Goal: Information Seeking & Learning: Check status

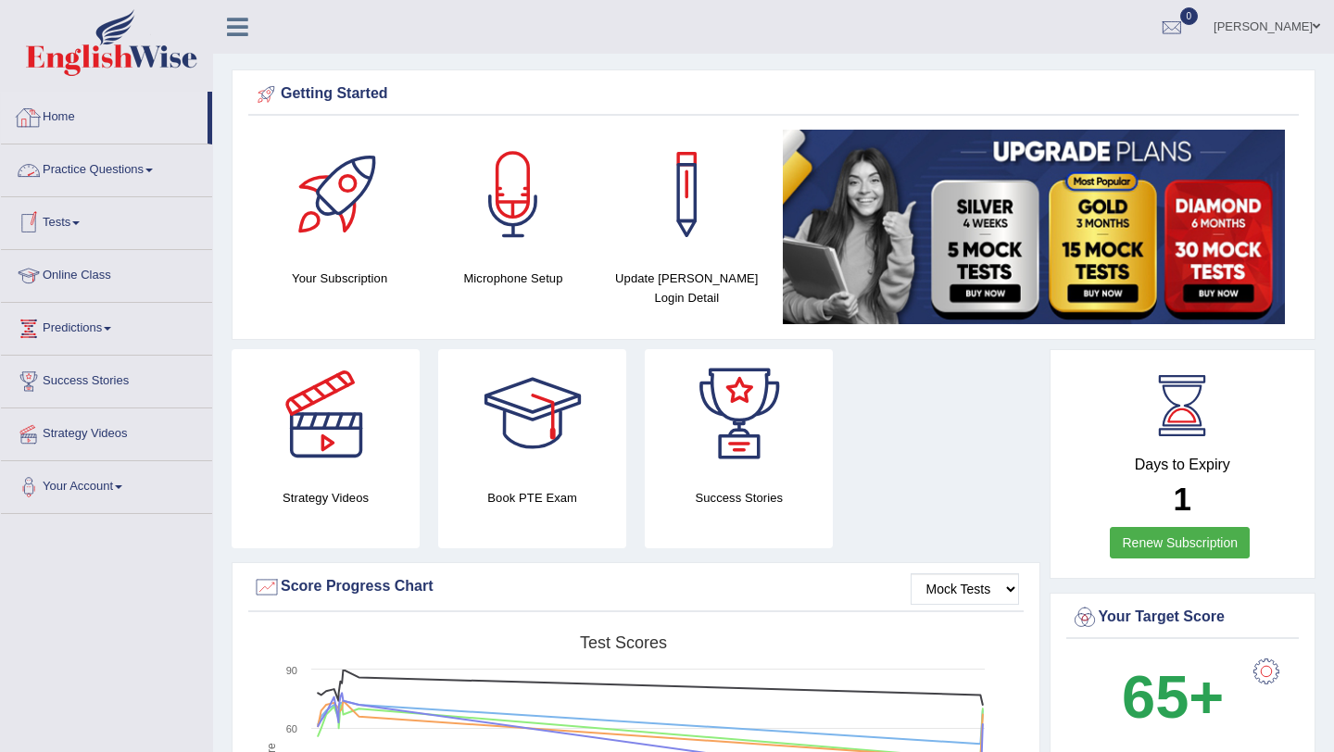
click at [67, 121] on link "Home" at bounding box center [104, 115] width 207 height 46
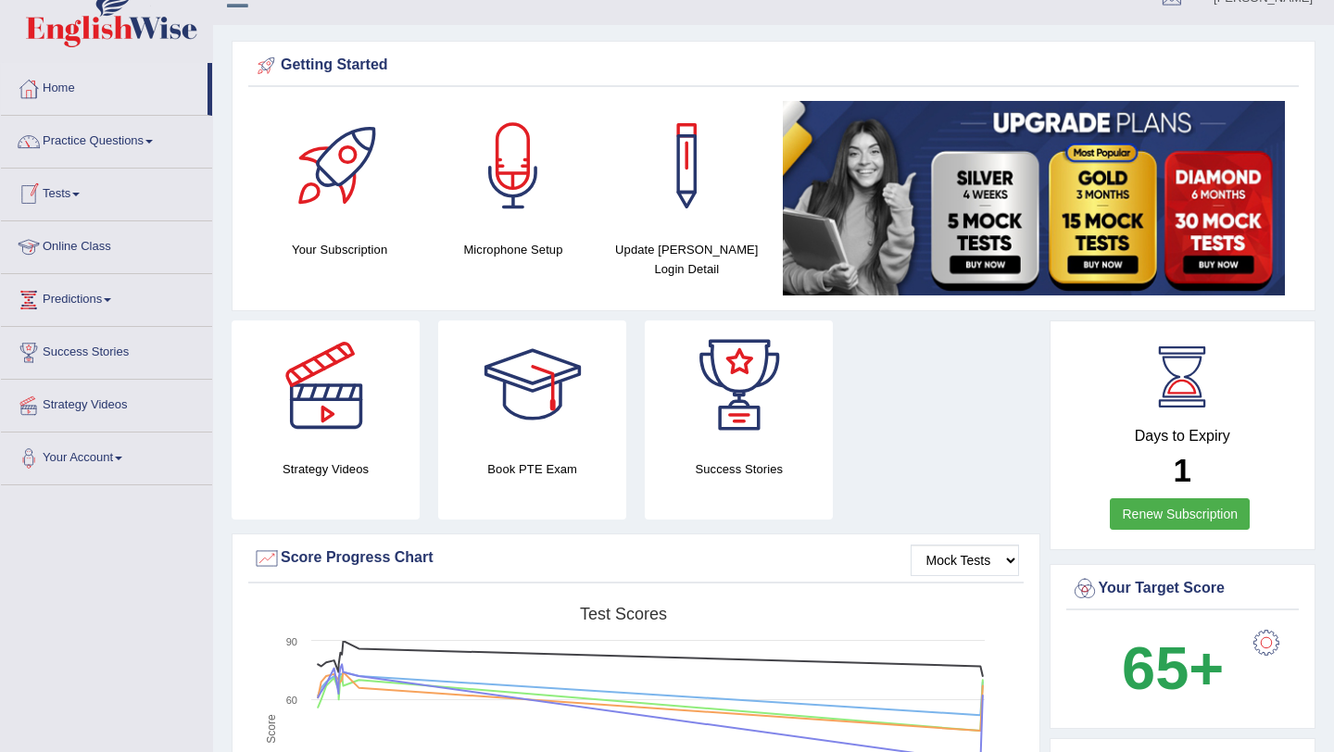
scroll to position [54, 0]
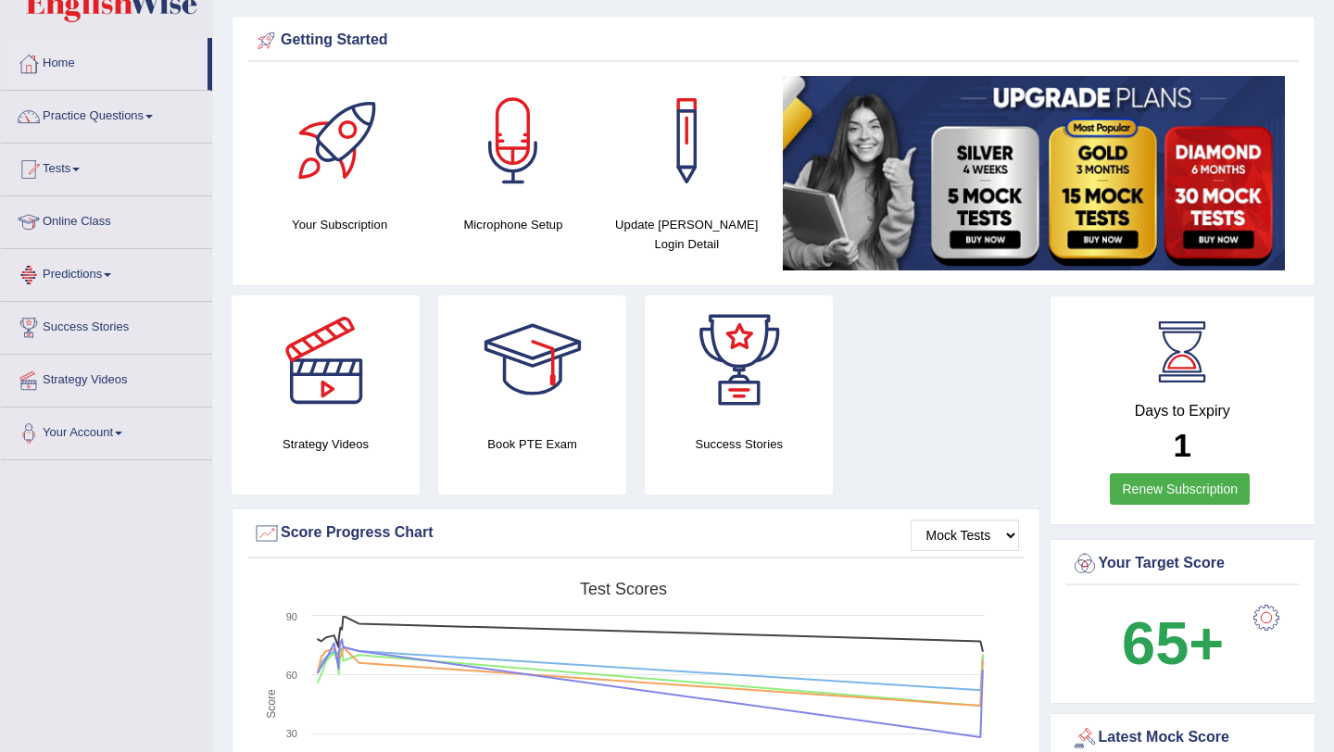
click at [71, 169] on link "Tests" at bounding box center [106, 167] width 211 height 46
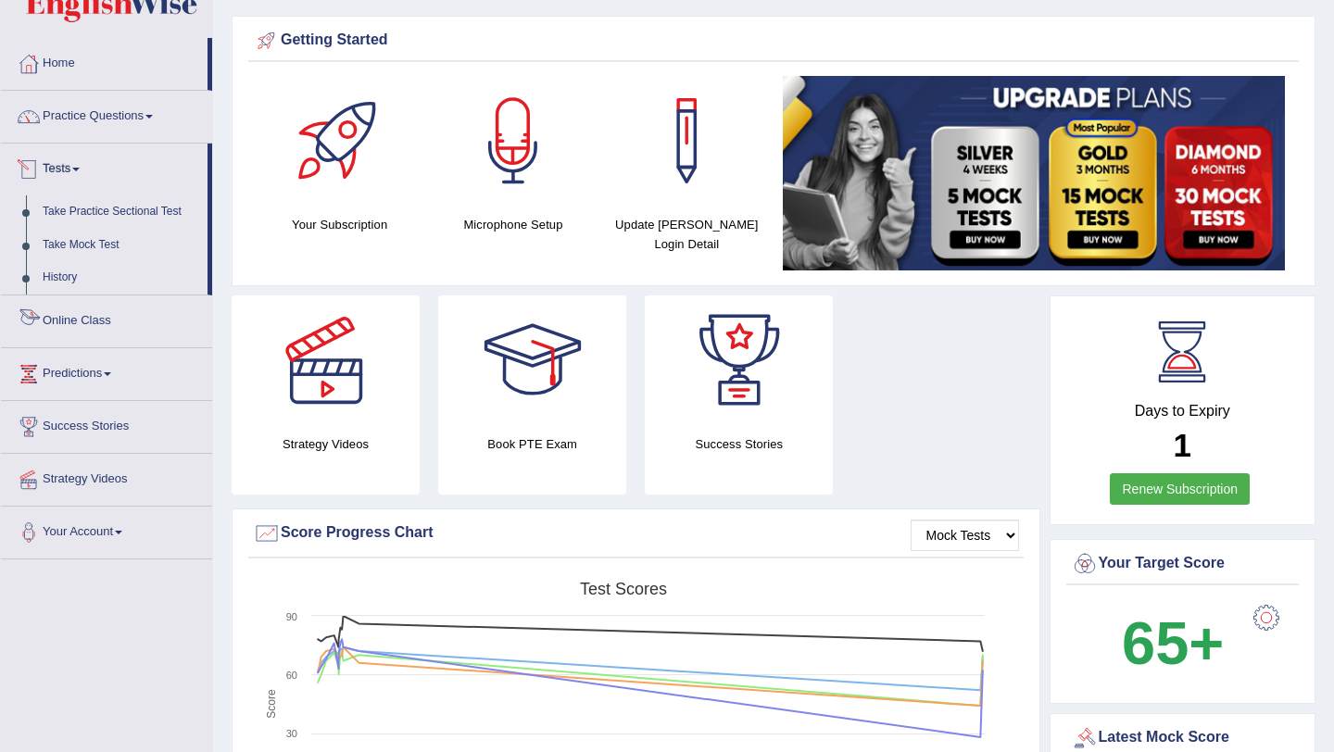
click at [80, 319] on link "Online Class" at bounding box center [106, 319] width 211 height 46
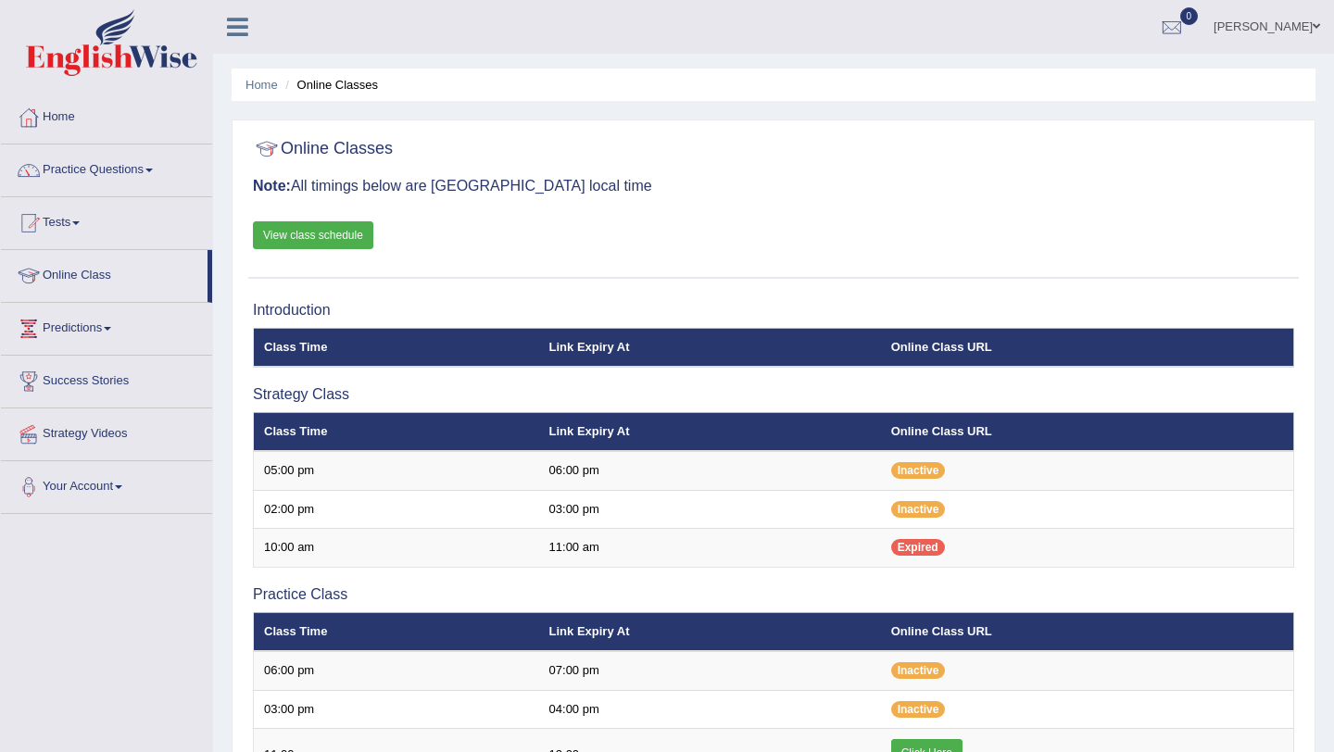
click at [331, 227] on link "View class schedule" at bounding box center [313, 235] width 120 height 28
click at [82, 216] on link "Tests" at bounding box center [106, 220] width 211 height 46
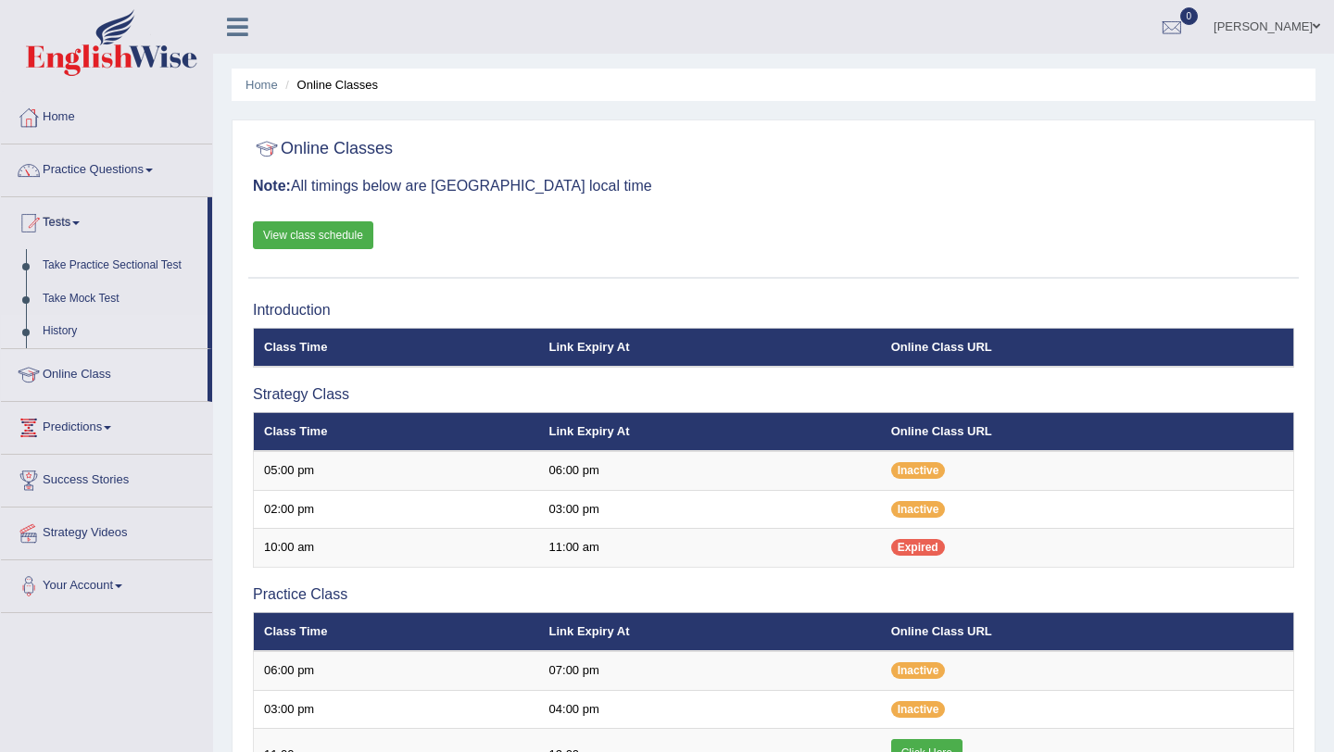
click at [69, 331] on link "History" at bounding box center [120, 331] width 173 height 33
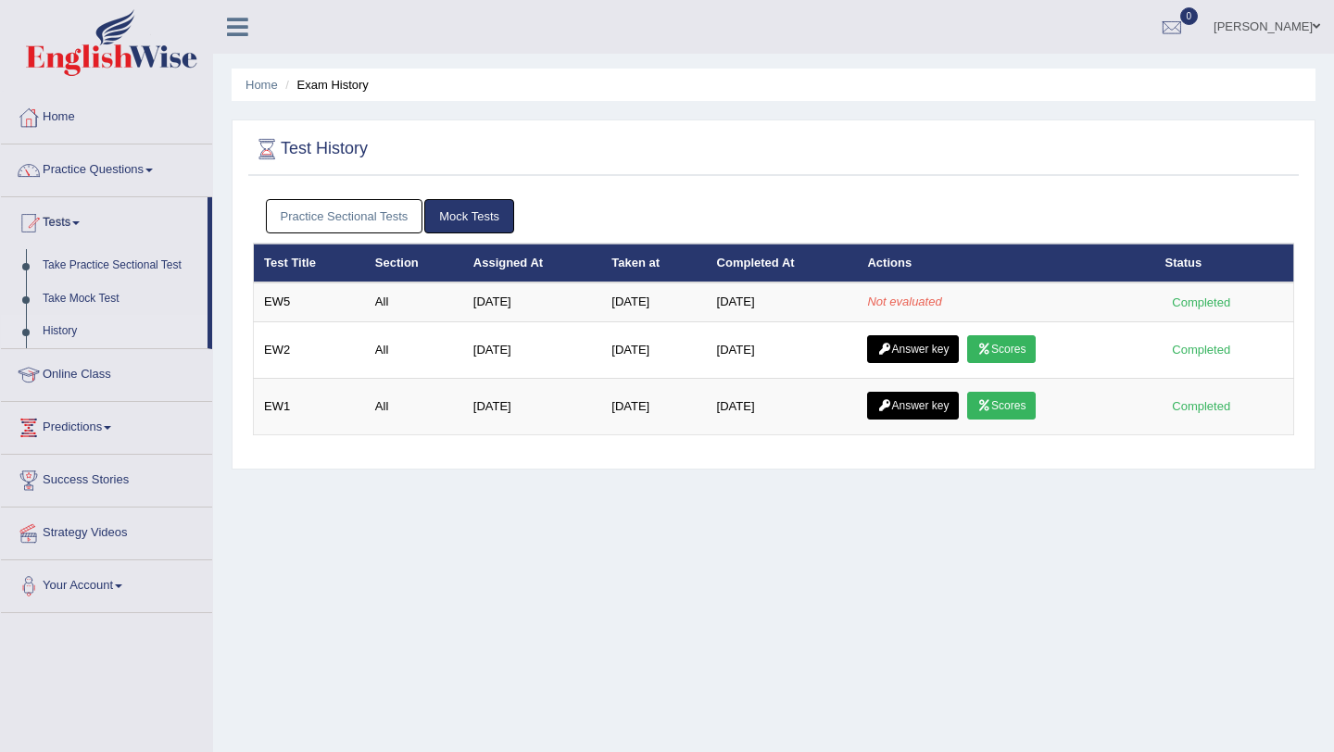
click at [61, 332] on link "History" at bounding box center [120, 331] width 173 height 33
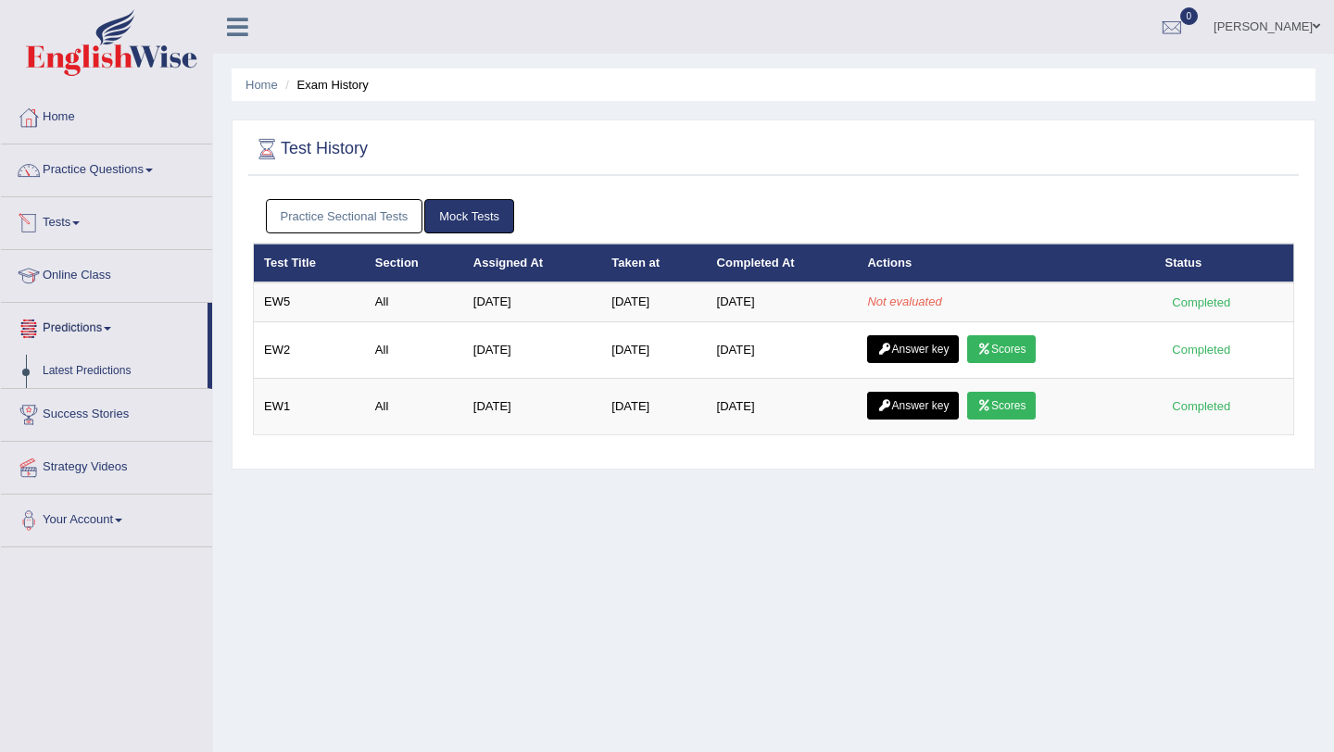
click at [80, 222] on span at bounding box center [75, 223] width 7 height 4
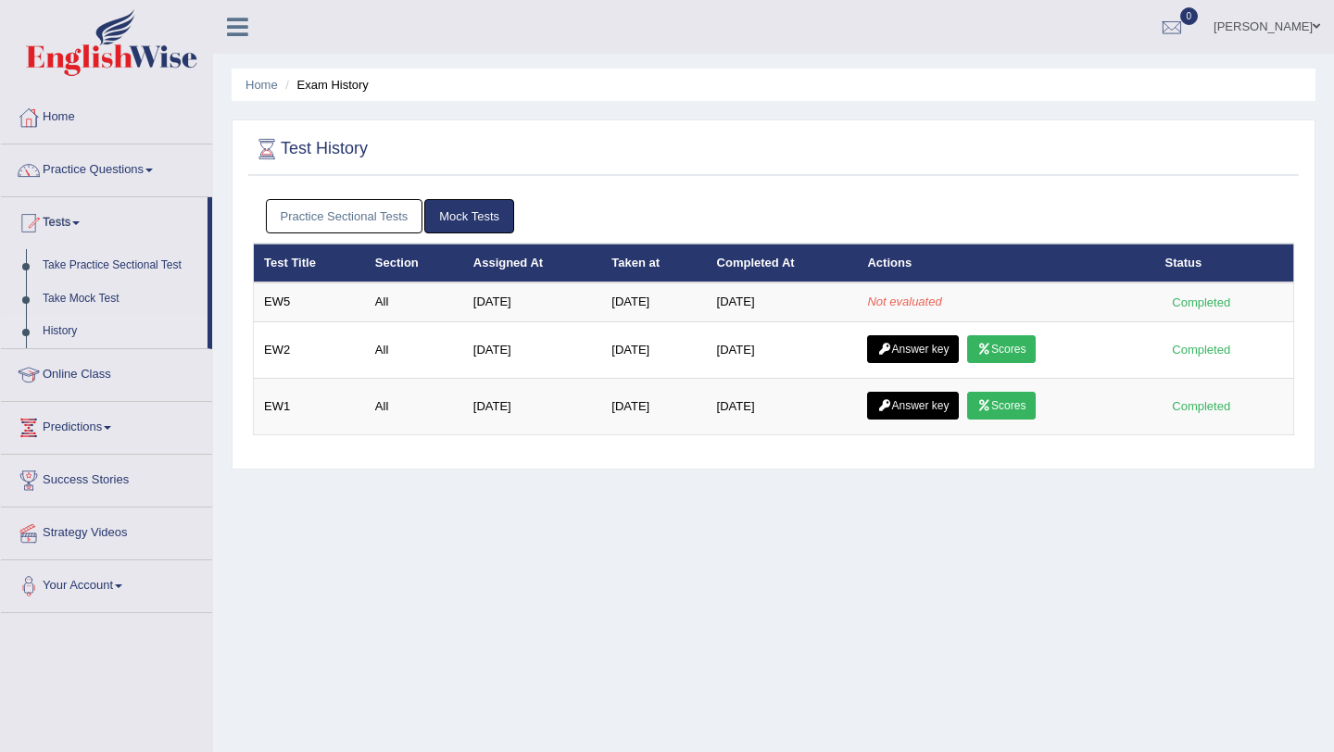
click at [65, 331] on link "History" at bounding box center [120, 331] width 173 height 33
click at [71, 331] on link "History" at bounding box center [120, 331] width 173 height 33
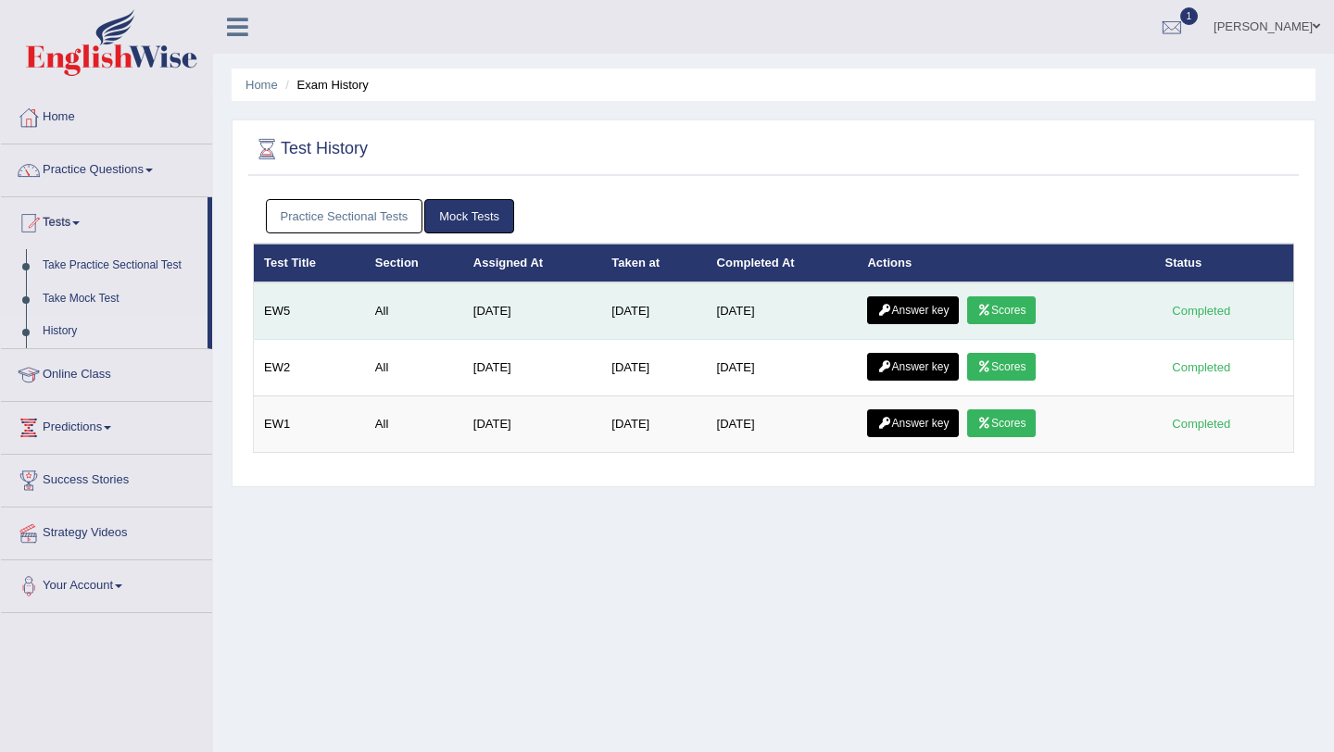
click at [1015, 310] on link "Scores" at bounding box center [1001, 311] width 69 height 28
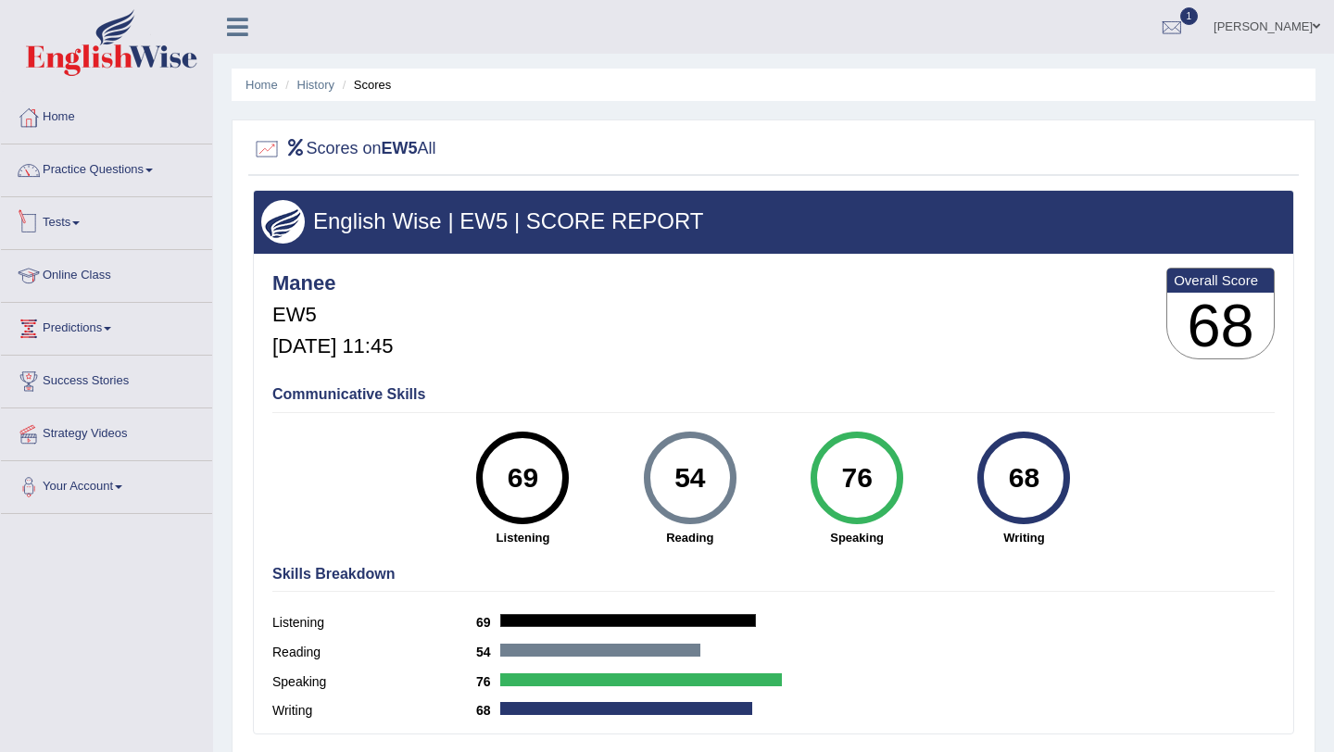
click at [68, 220] on link "Tests" at bounding box center [106, 220] width 211 height 46
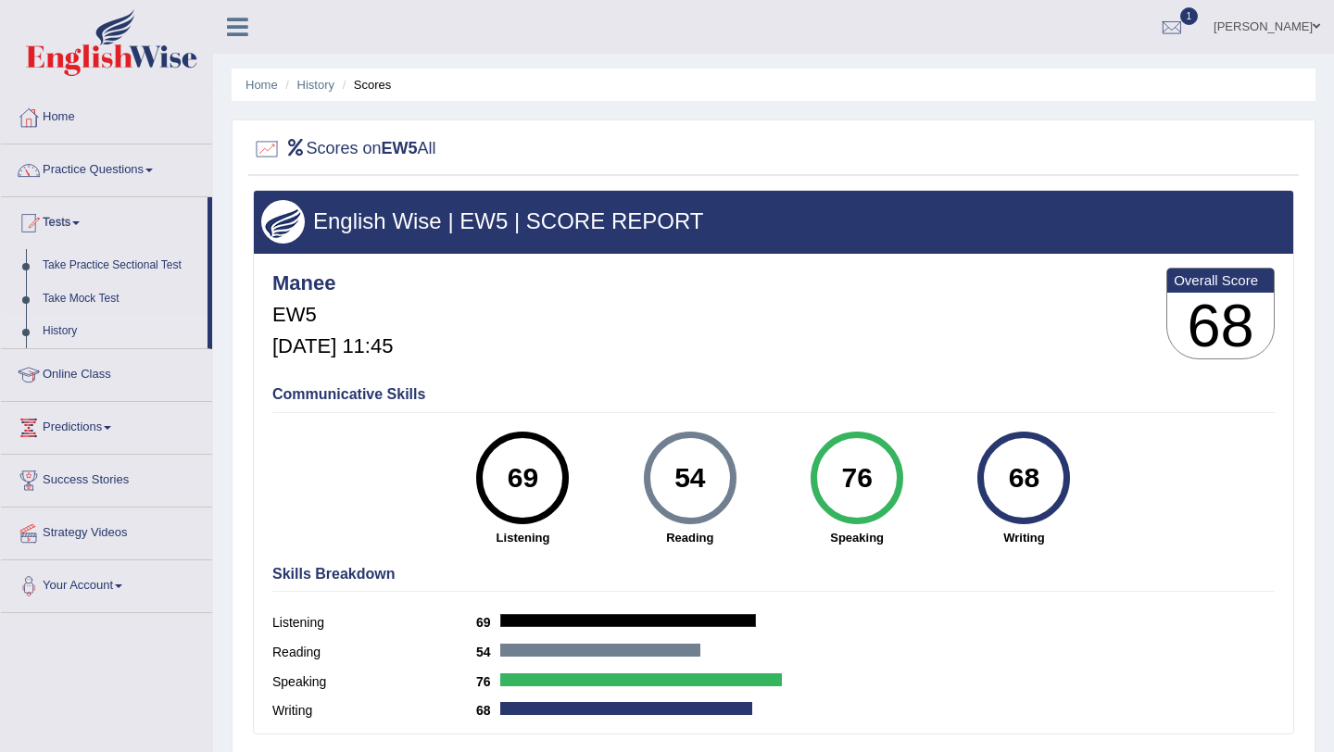
click at [61, 336] on link "History" at bounding box center [120, 331] width 173 height 33
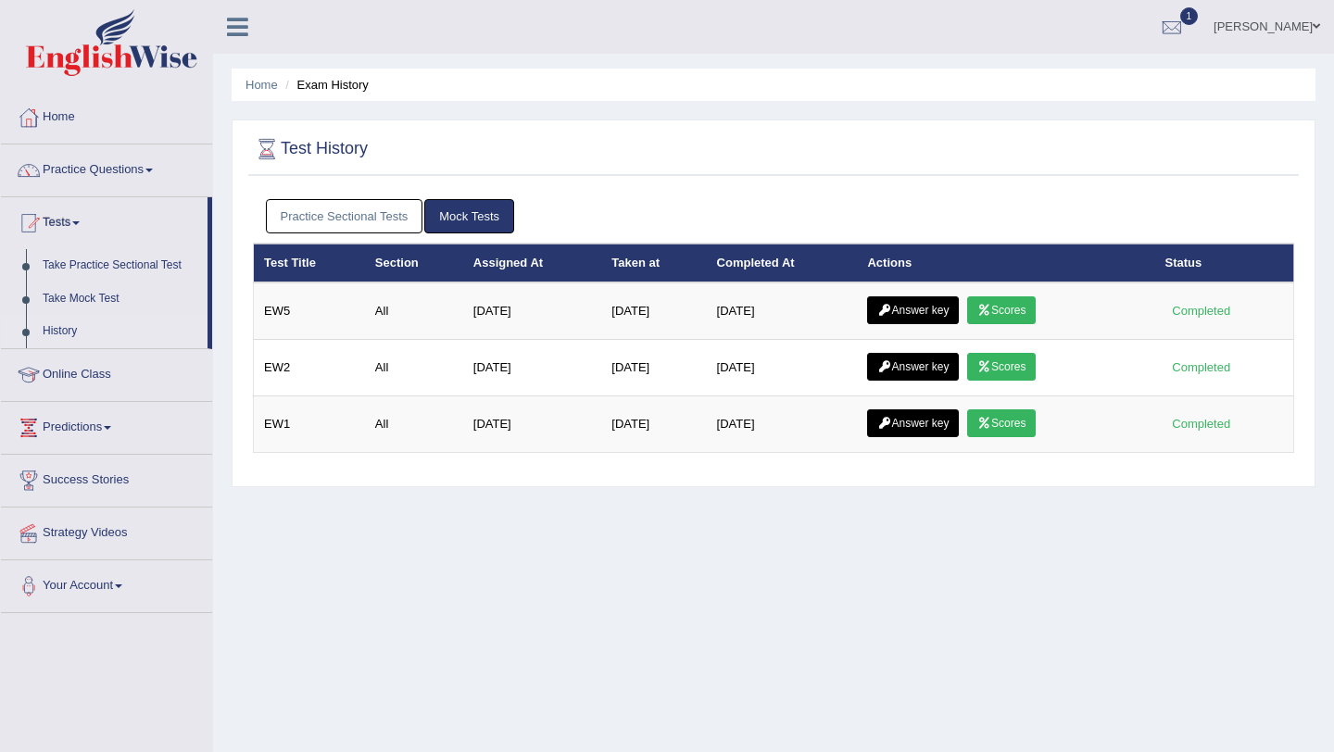
click at [1008, 360] on link "Scores" at bounding box center [1001, 367] width 69 height 28
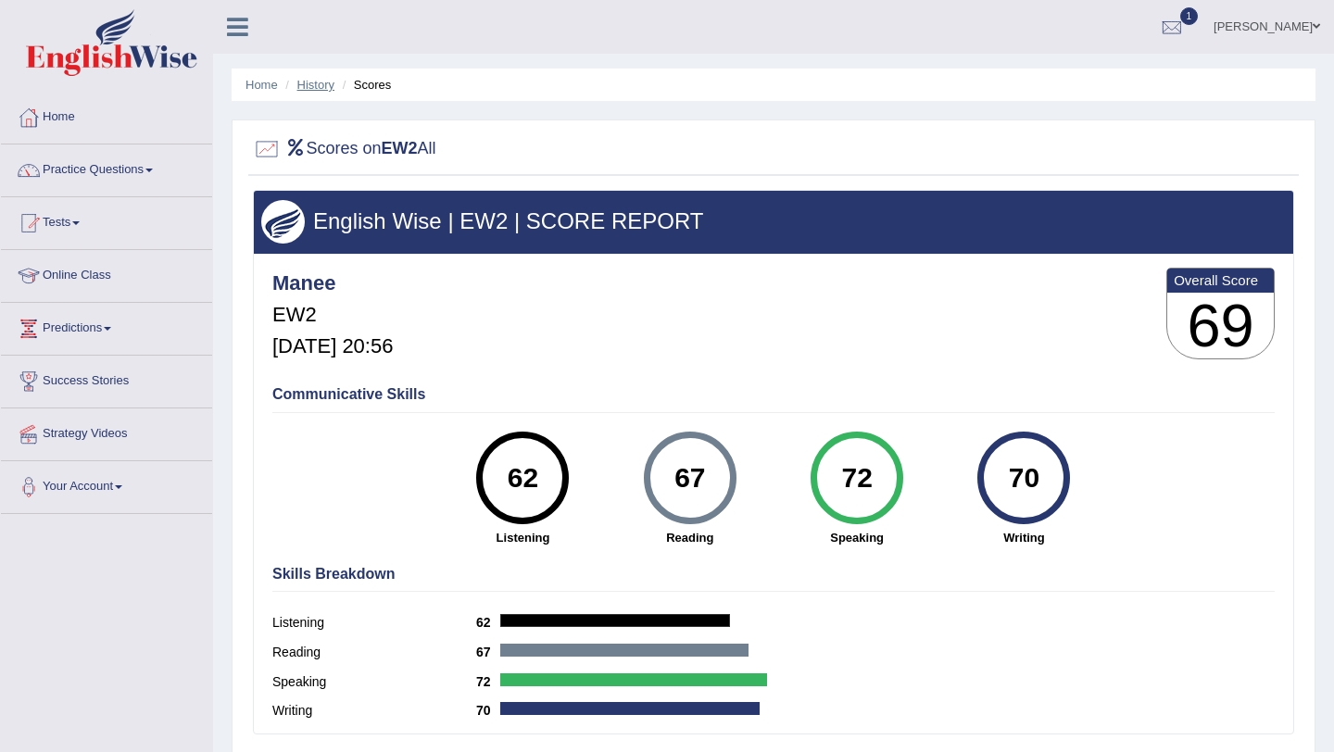
click at [312, 83] on link "History" at bounding box center [315, 85] width 37 height 14
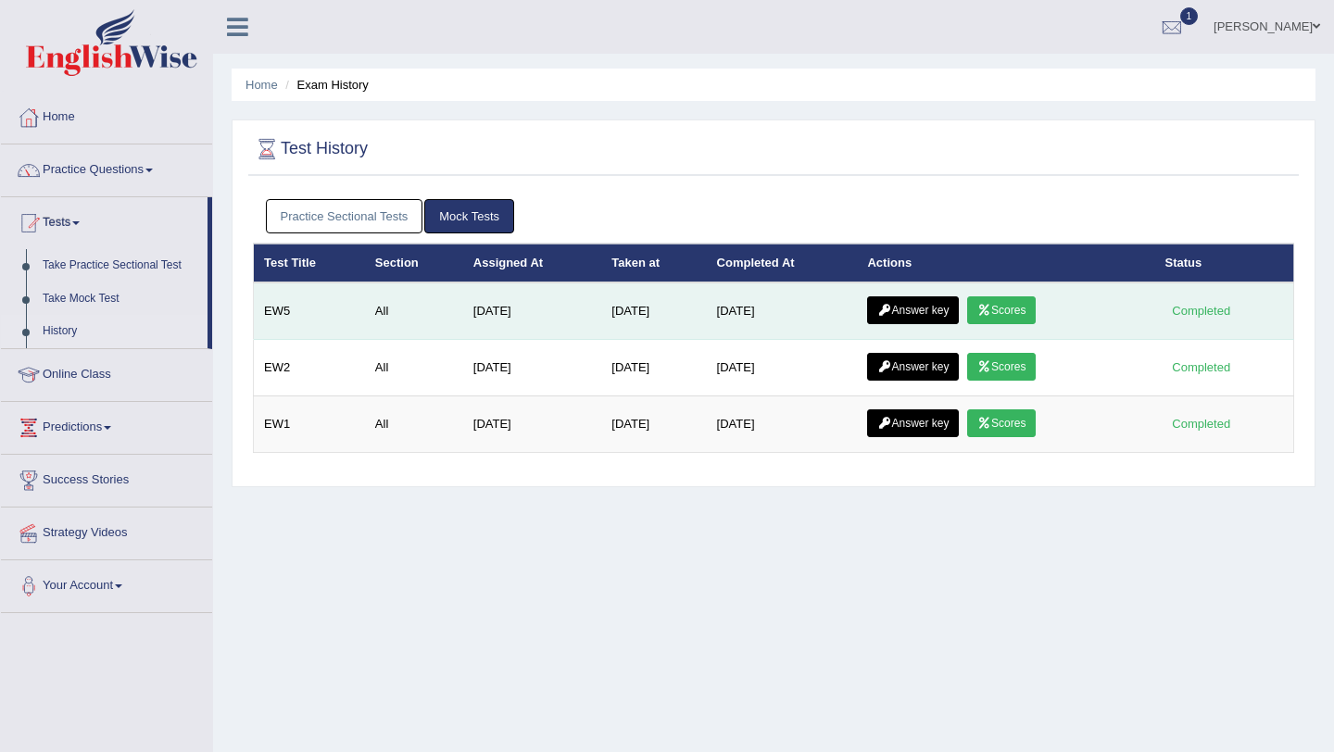
click at [1005, 309] on link "Scores" at bounding box center [1001, 311] width 69 height 28
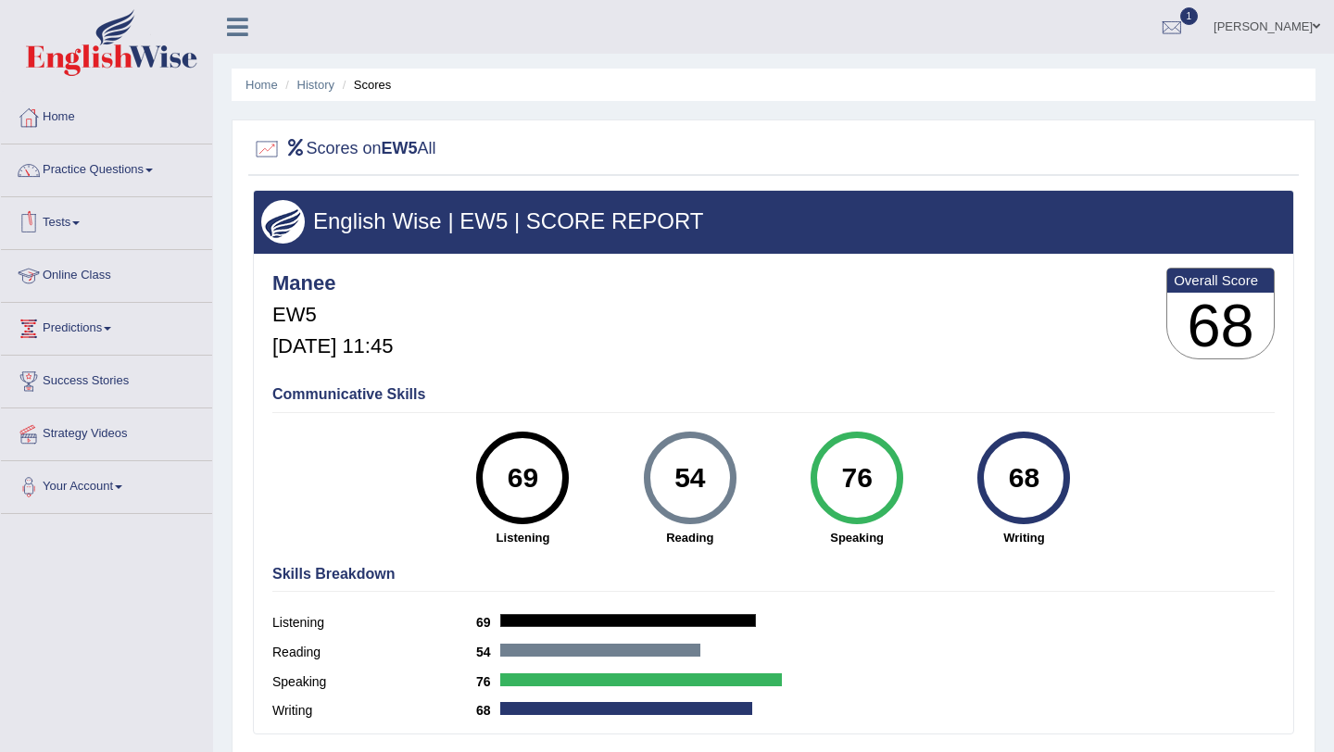
click at [70, 215] on link "Tests" at bounding box center [106, 220] width 211 height 46
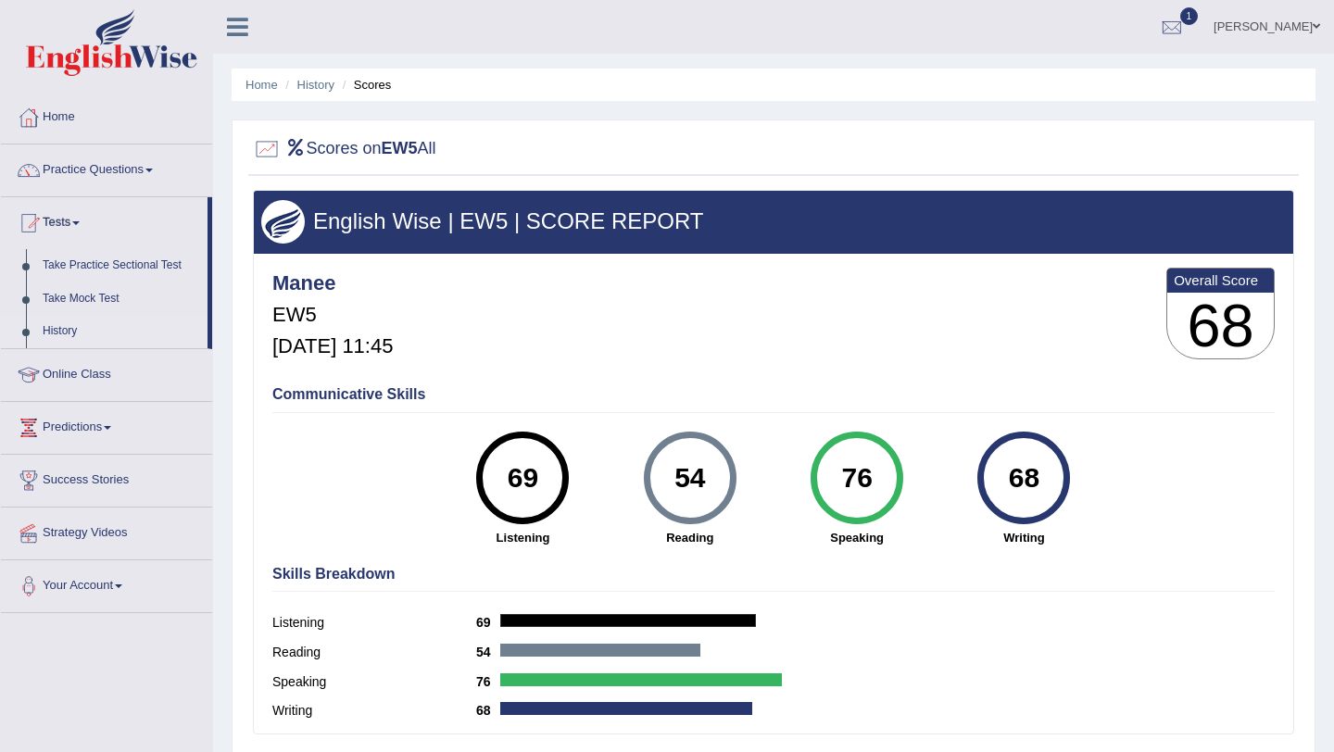
click at [63, 332] on link "History" at bounding box center [120, 331] width 173 height 33
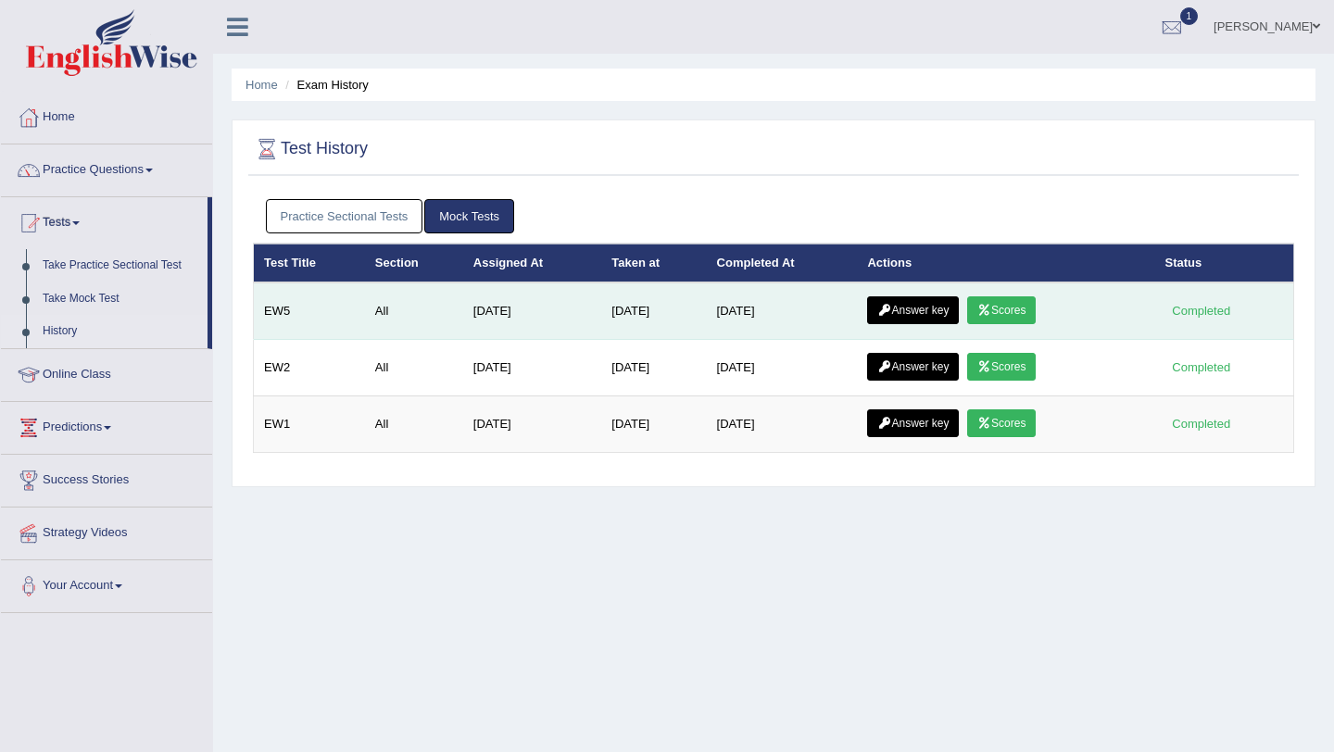
click at [914, 310] on link "Answer key" at bounding box center [913, 311] width 92 height 28
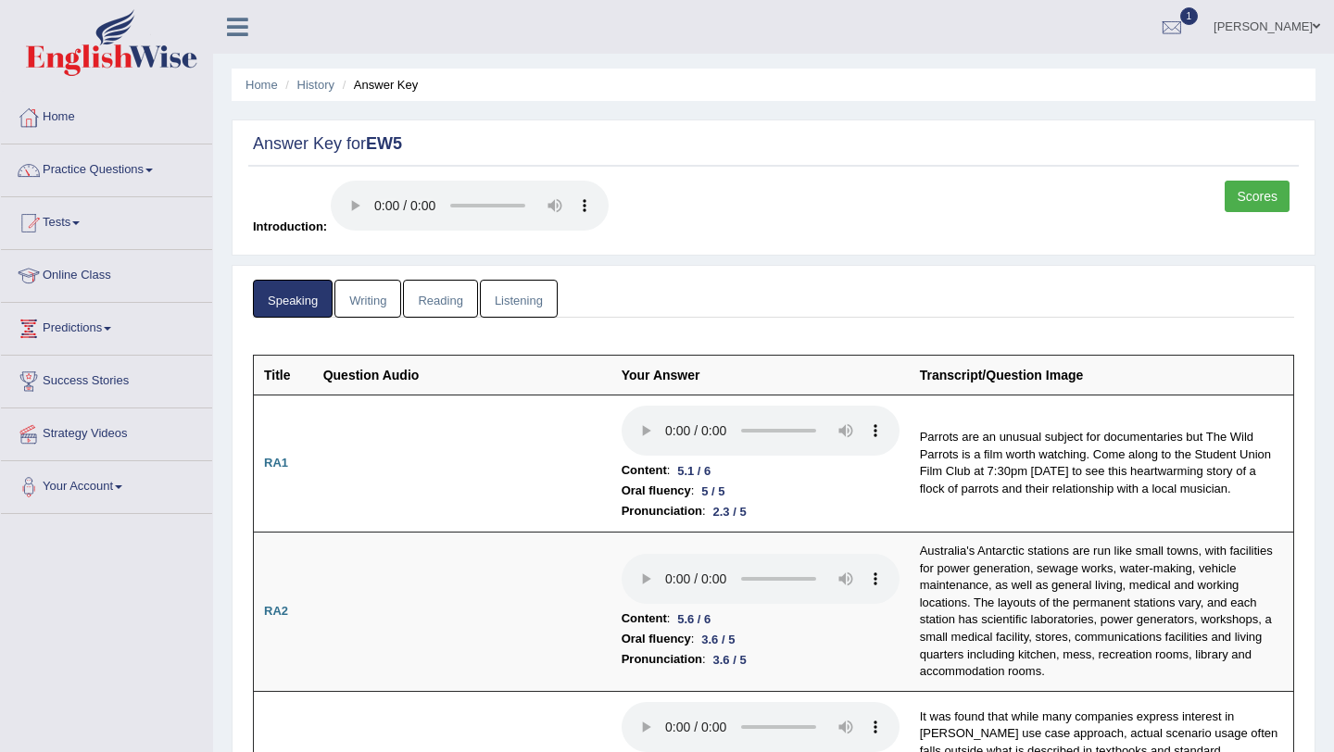
click at [364, 305] on link "Writing" at bounding box center [368, 299] width 67 height 38
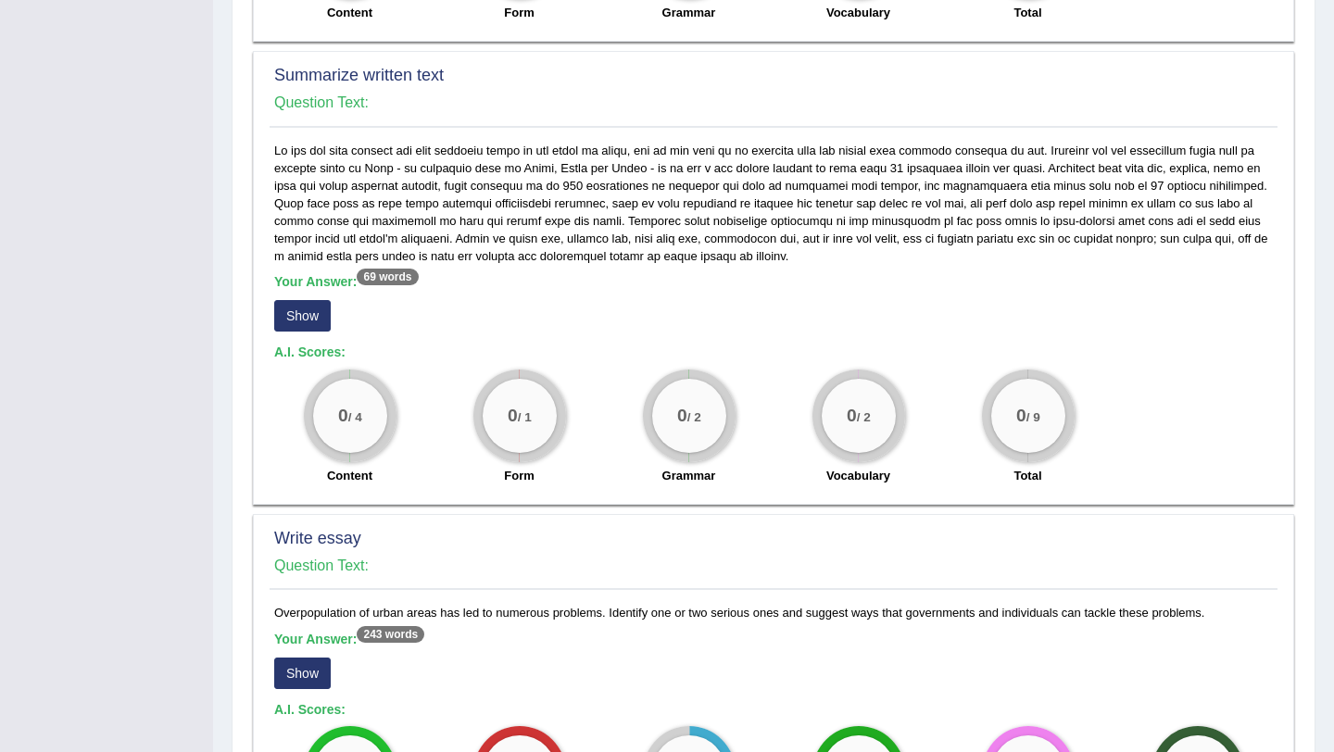
scroll to position [928, 0]
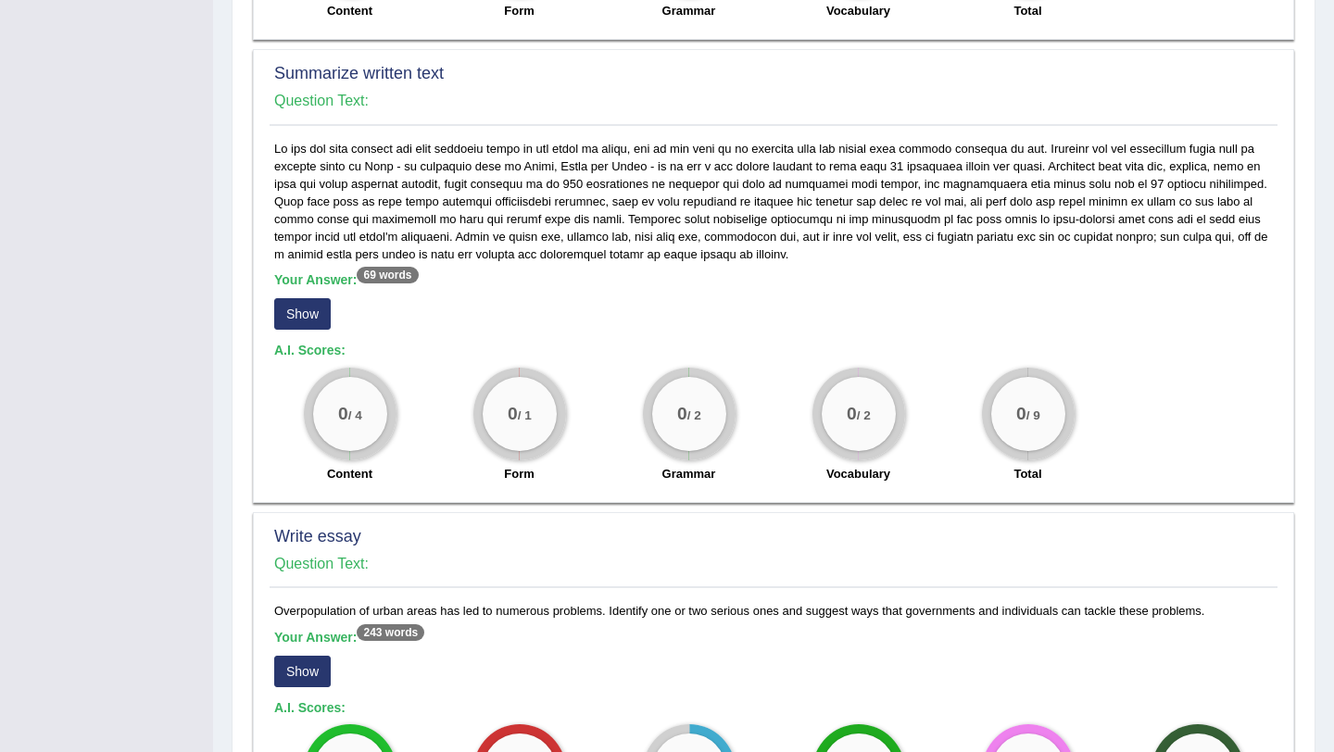
click at [312, 298] on button "Show" at bounding box center [302, 314] width 57 height 32
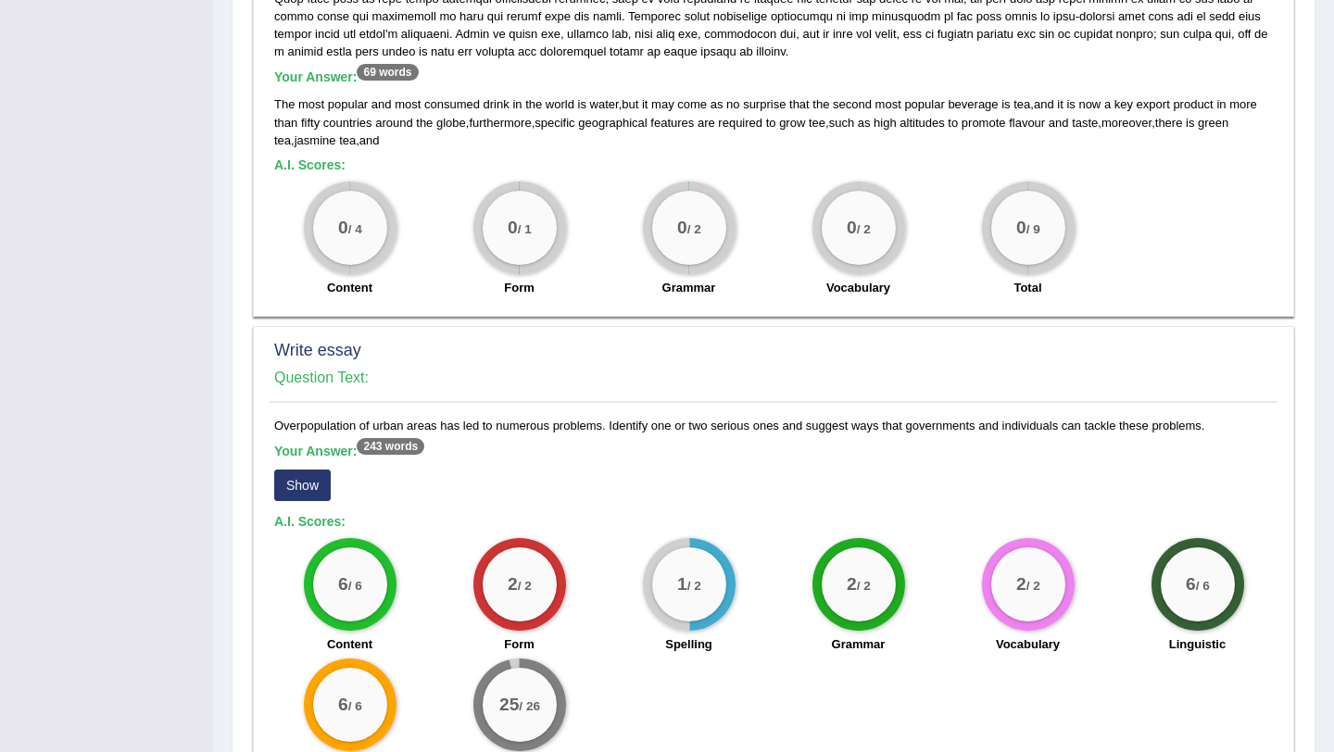
scroll to position [1240, 0]
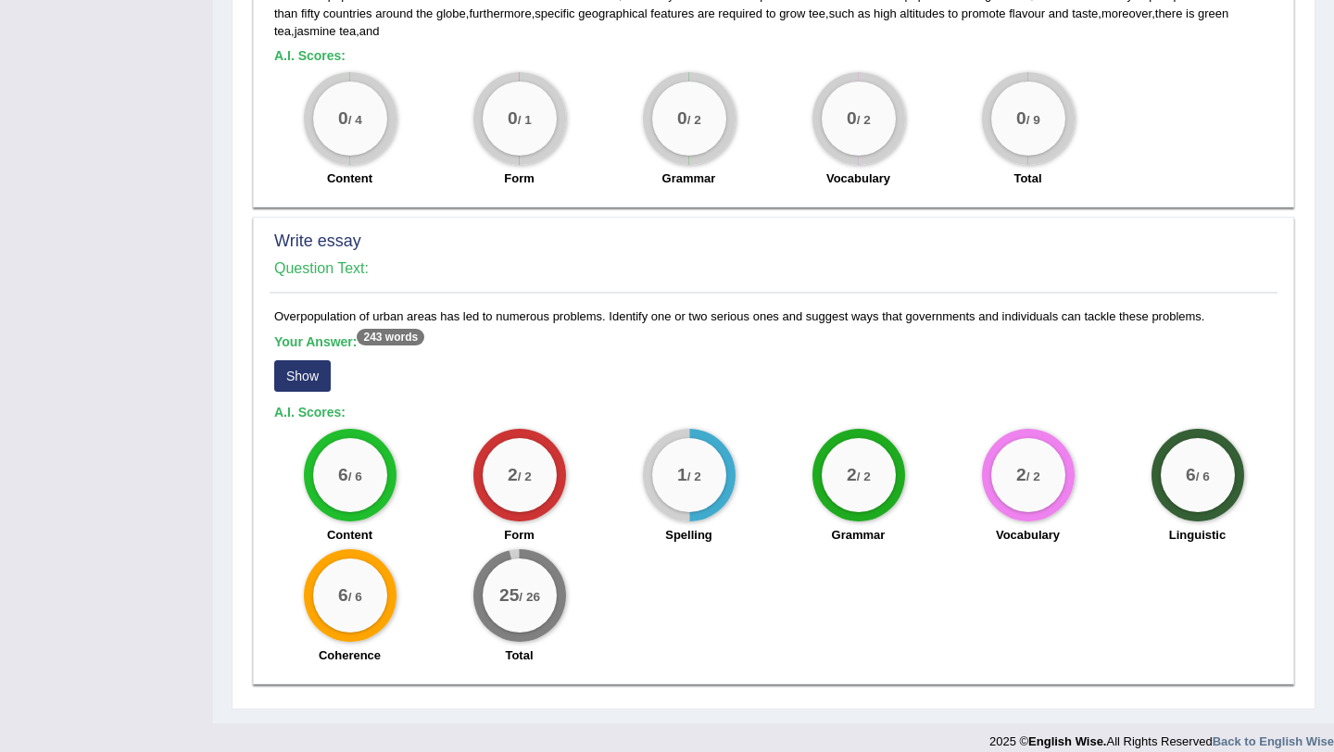
click at [312, 362] on button "Show" at bounding box center [302, 376] width 57 height 32
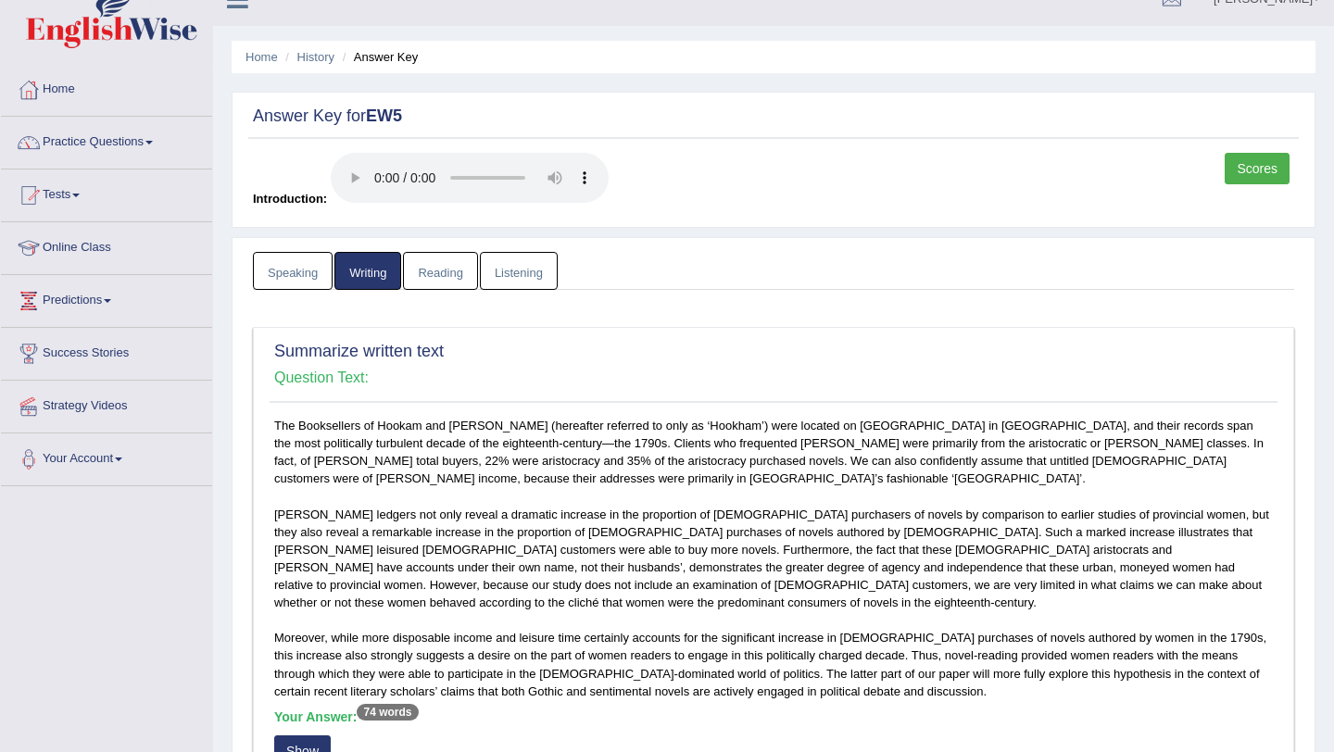
scroll to position [0, 0]
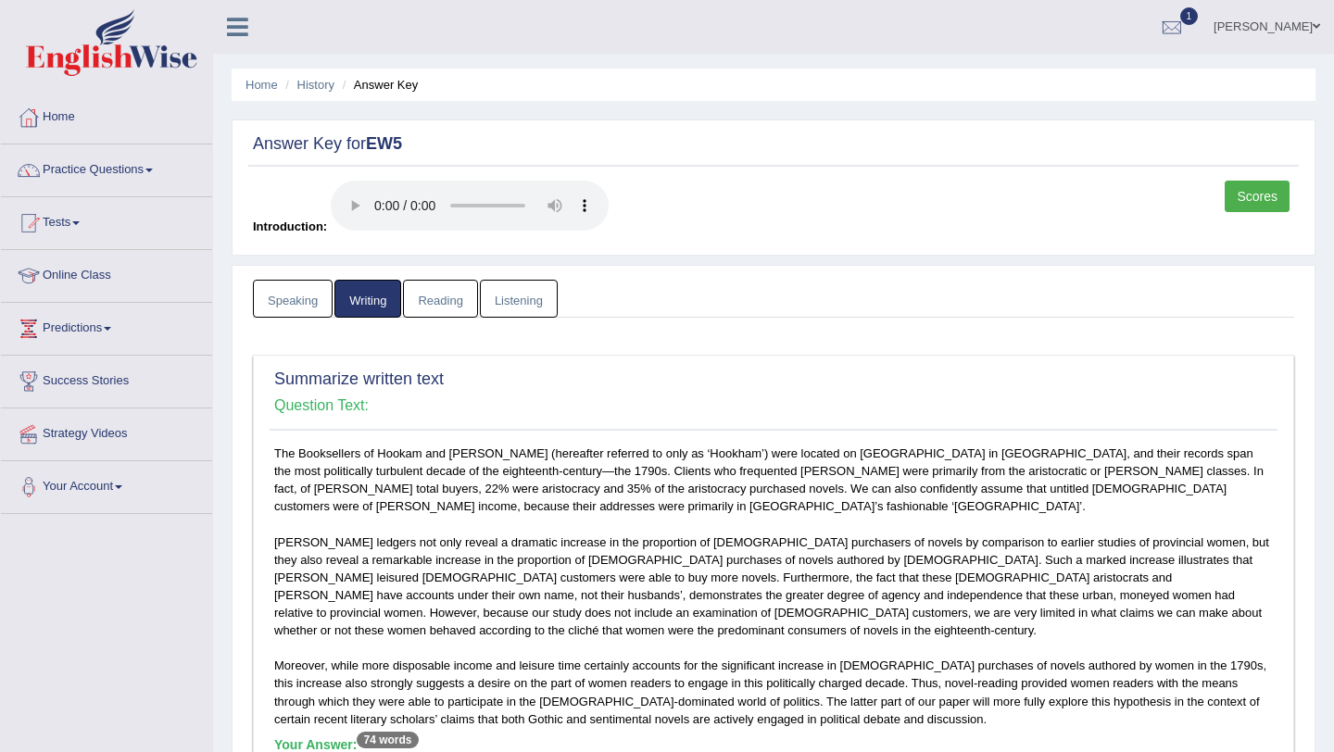
click at [439, 301] on link "Reading" at bounding box center [440, 299] width 74 height 38
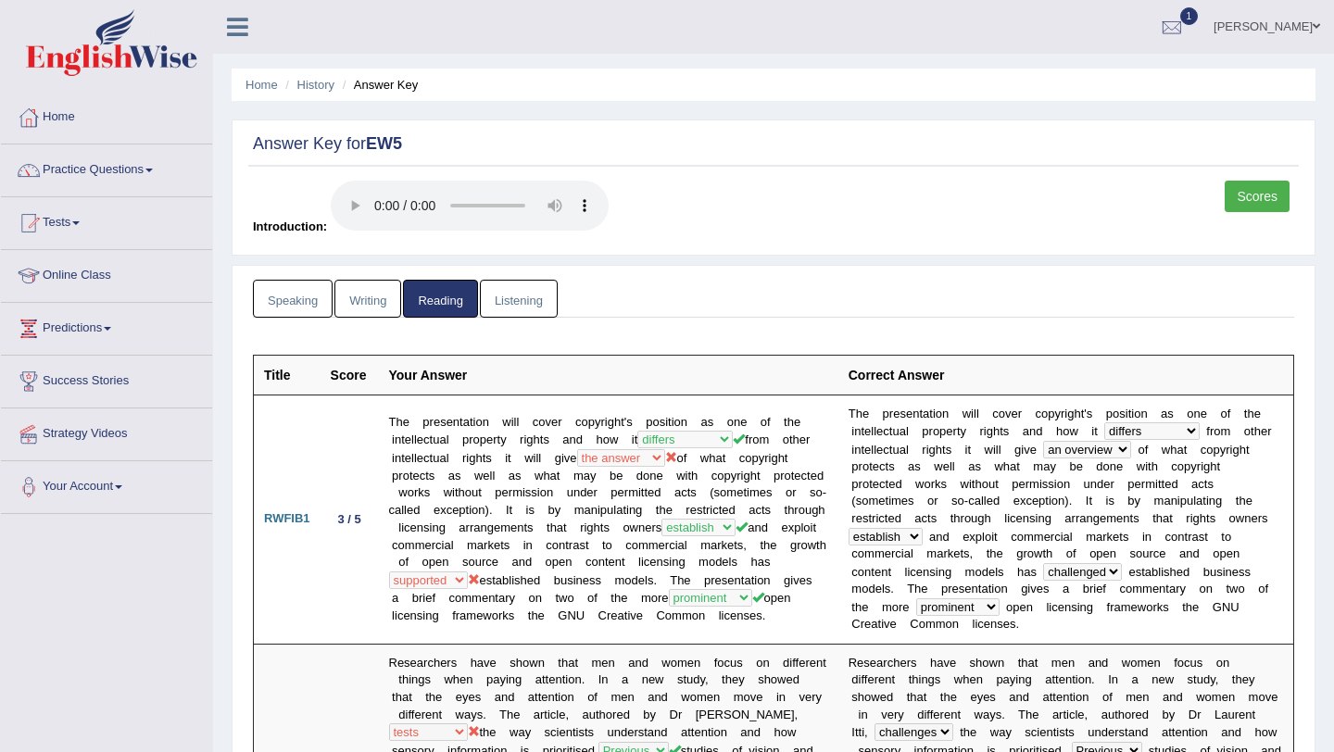
click at [520, 301] on link "Listening" at bounding box center [519, 299] width 78 height 38
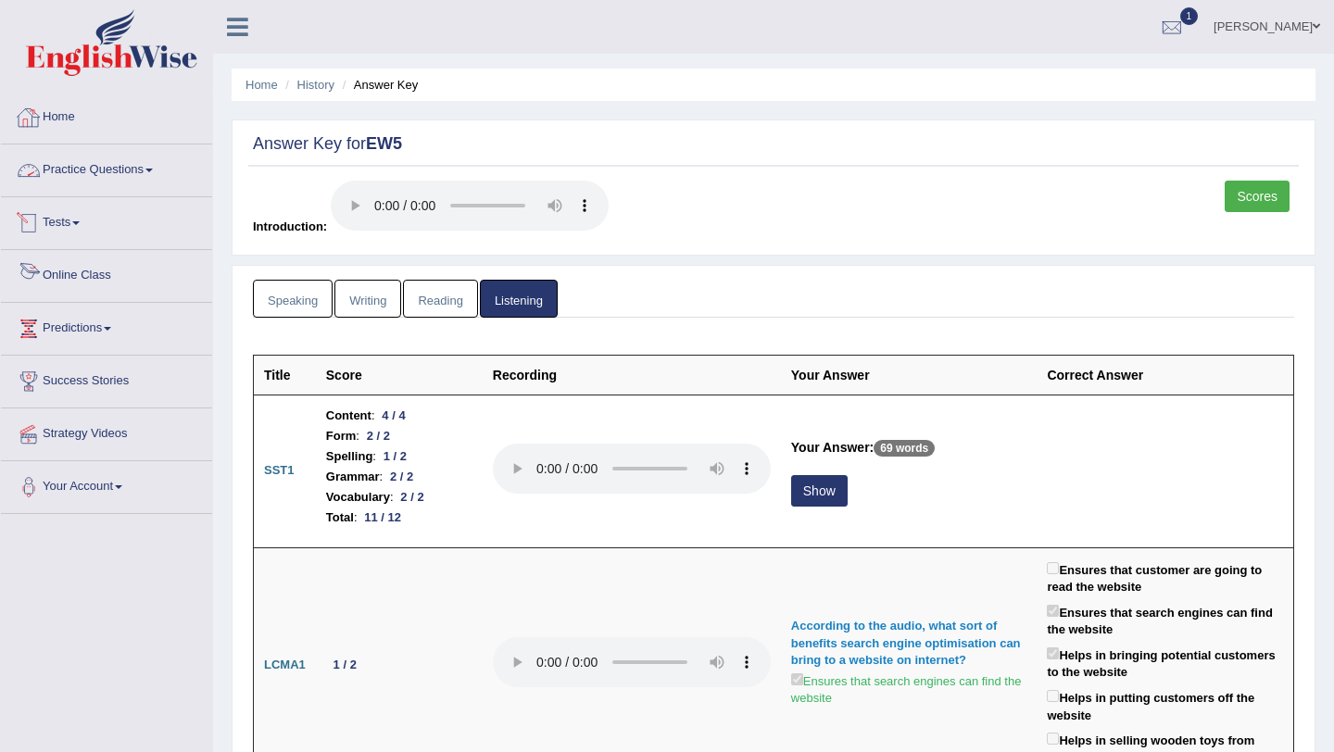
click at [80, 221] on span at bounding box center [75, 223] width 7 height 4
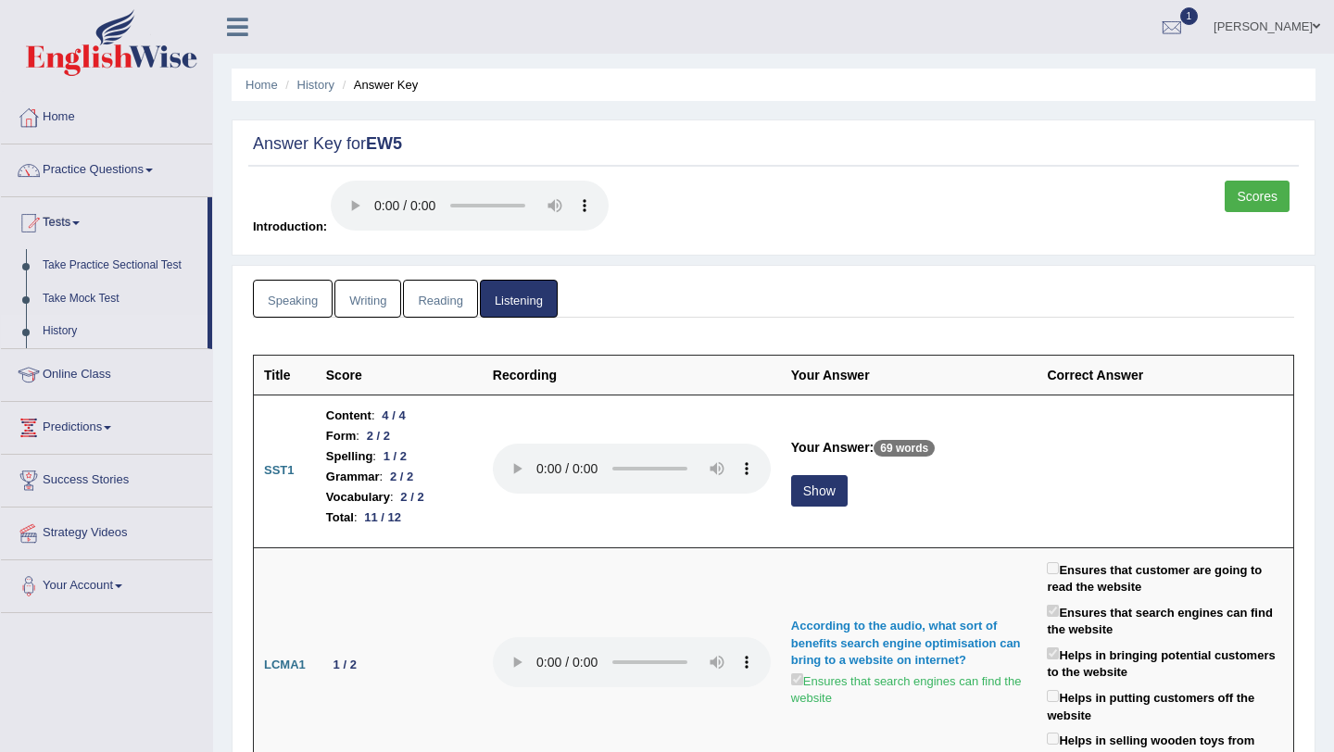
click at [69, 330] on link "History" at bounding box center [120, 331] width 173 height 33
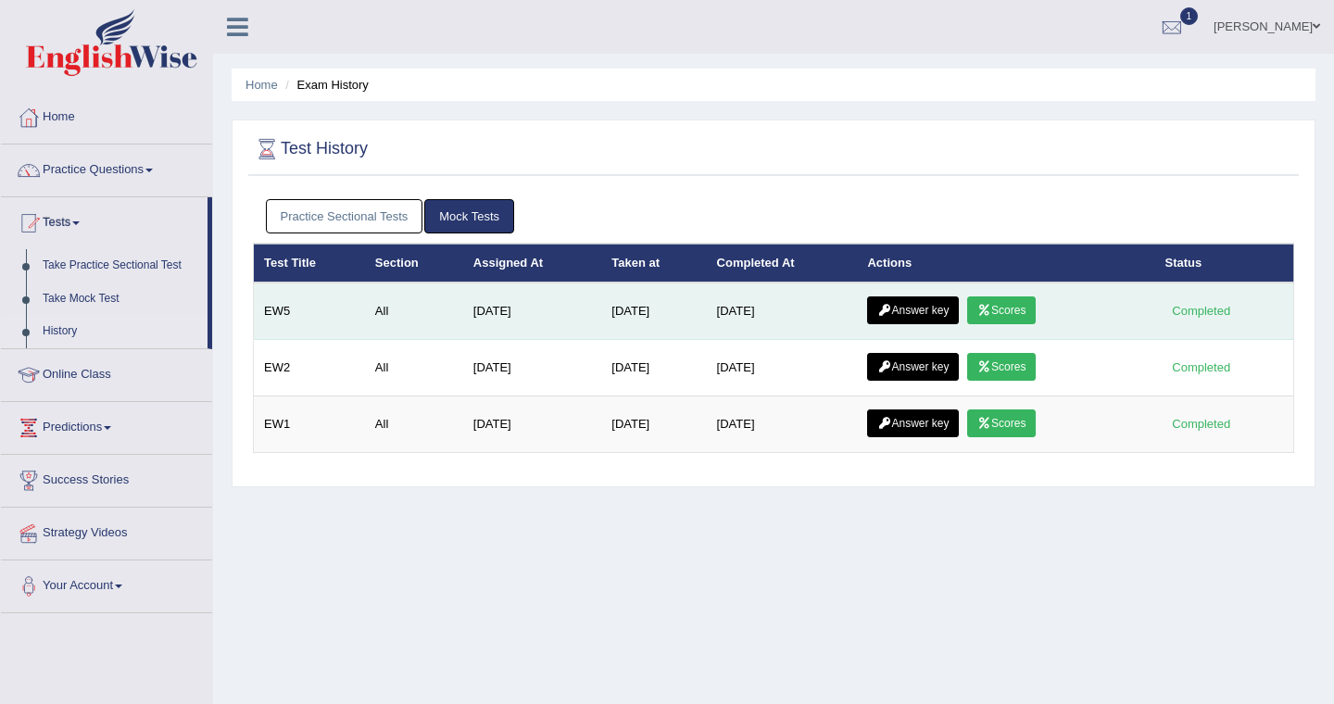
click at [1026, 306] on link "Scores" at bounding box center [1001, 311] width 69 height 28
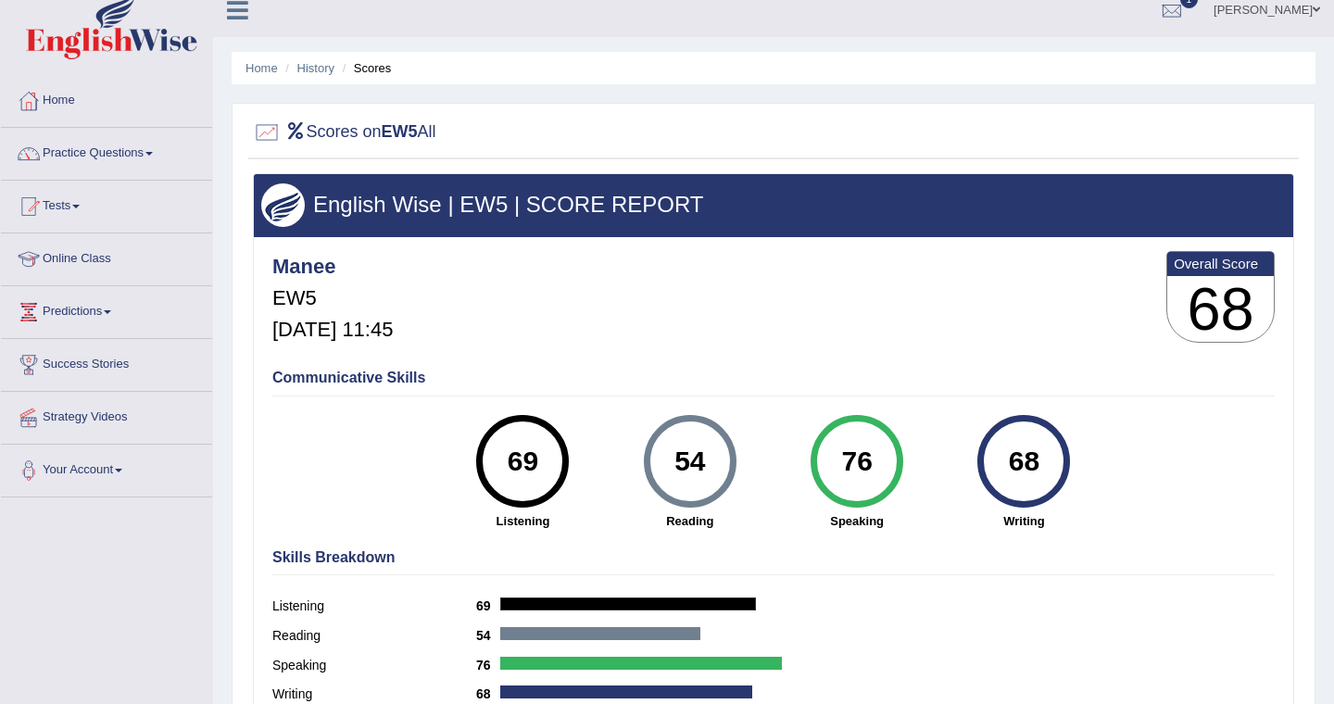
scroll to position [16, 0]
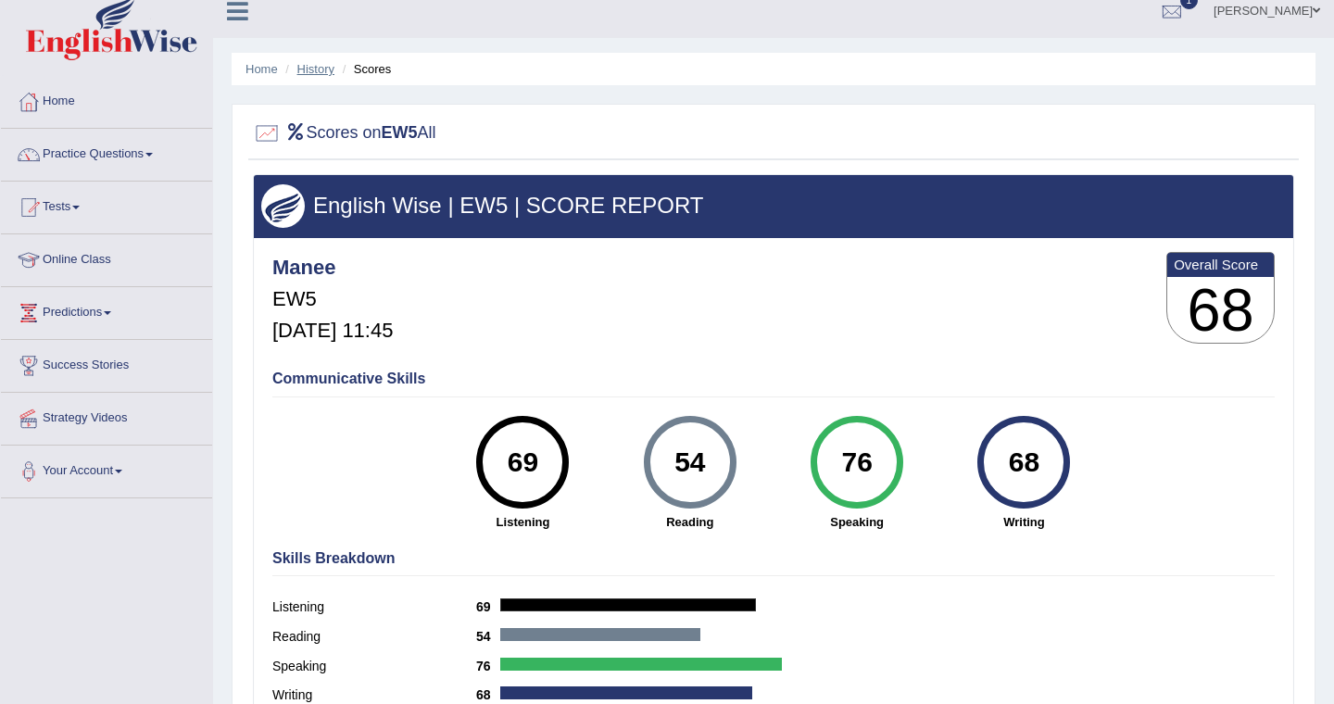
click at [320, 70] on link "History" at bounding box center [315, 69] width 37 height 14
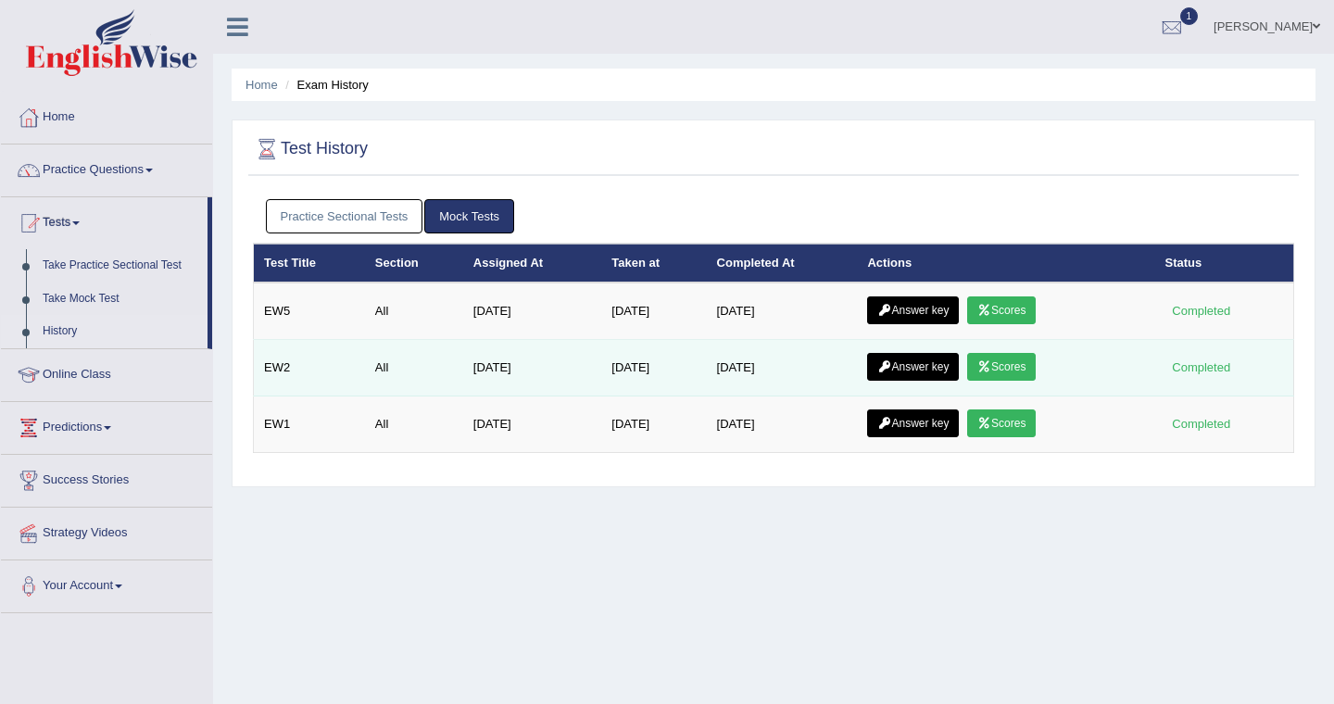
click at [1009, 368] on link "Scores" at bounding box center [1001, 367] width 69 height 28
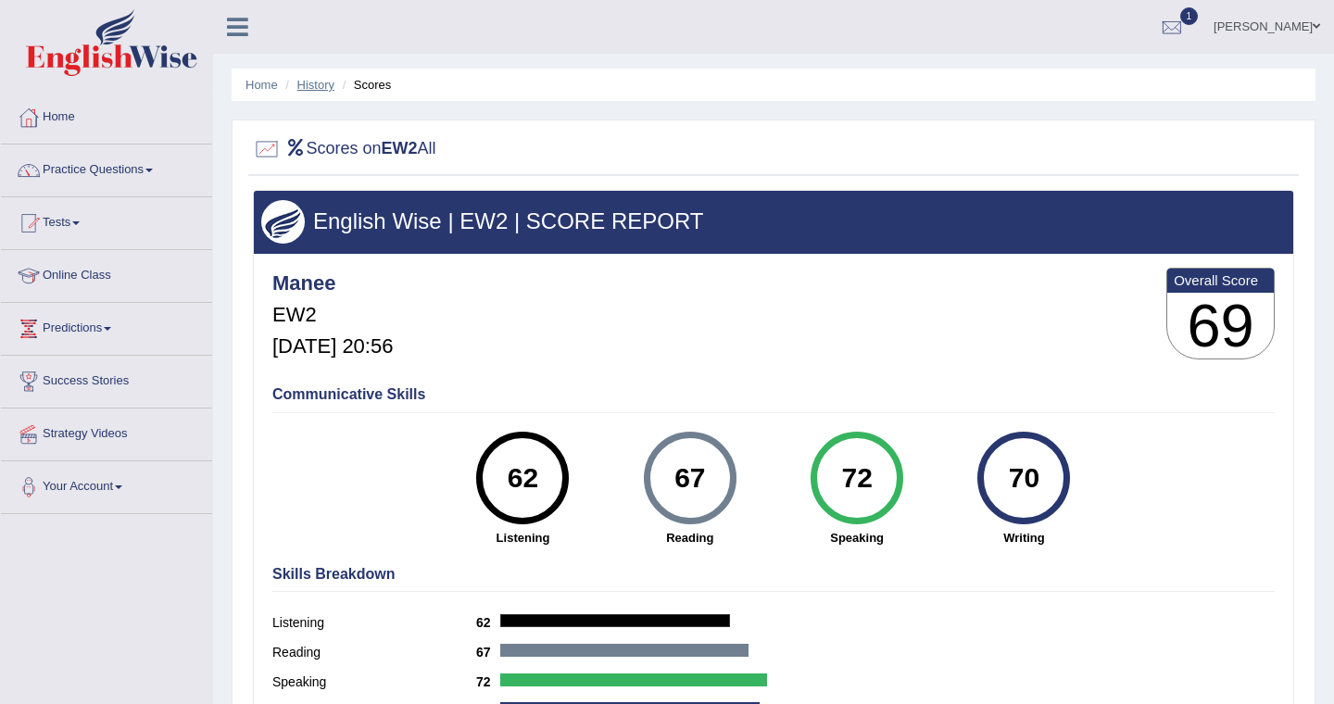
click at [319, 85] on link "History" at bounding box center [315, 85] width 37 height 14
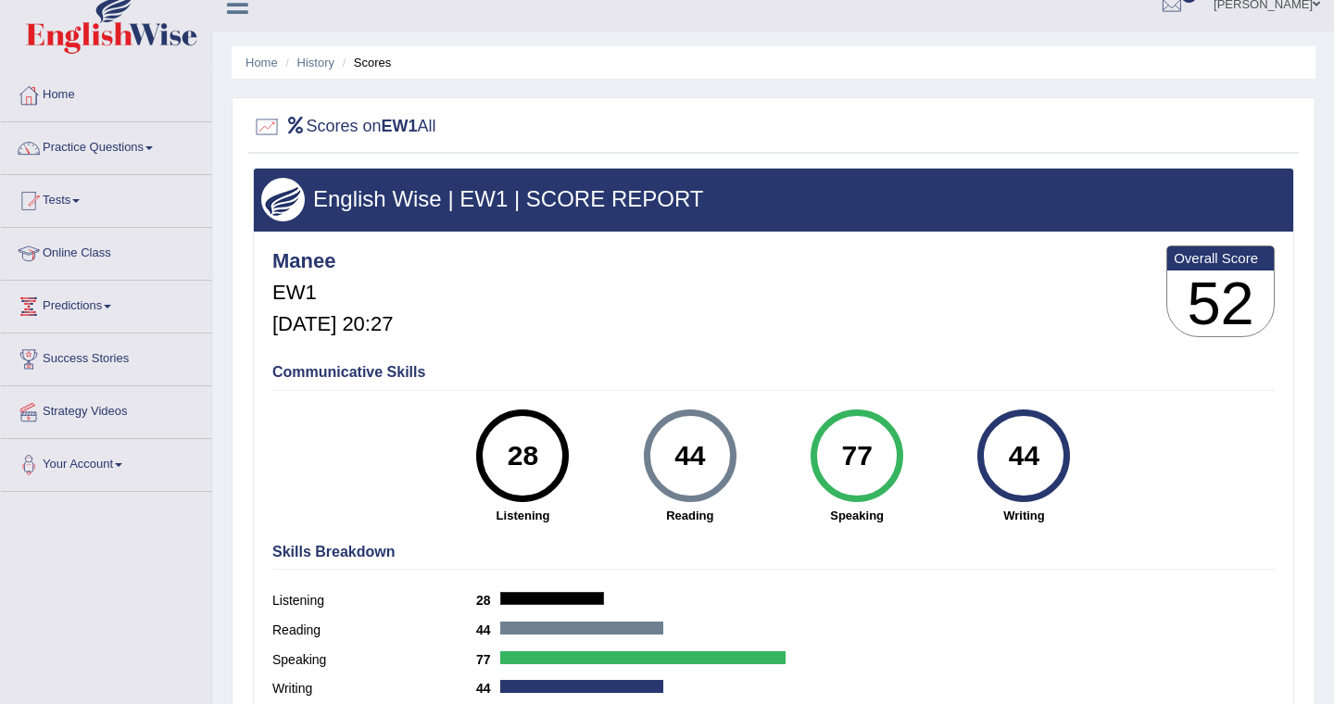
scroll to position [21, 0]
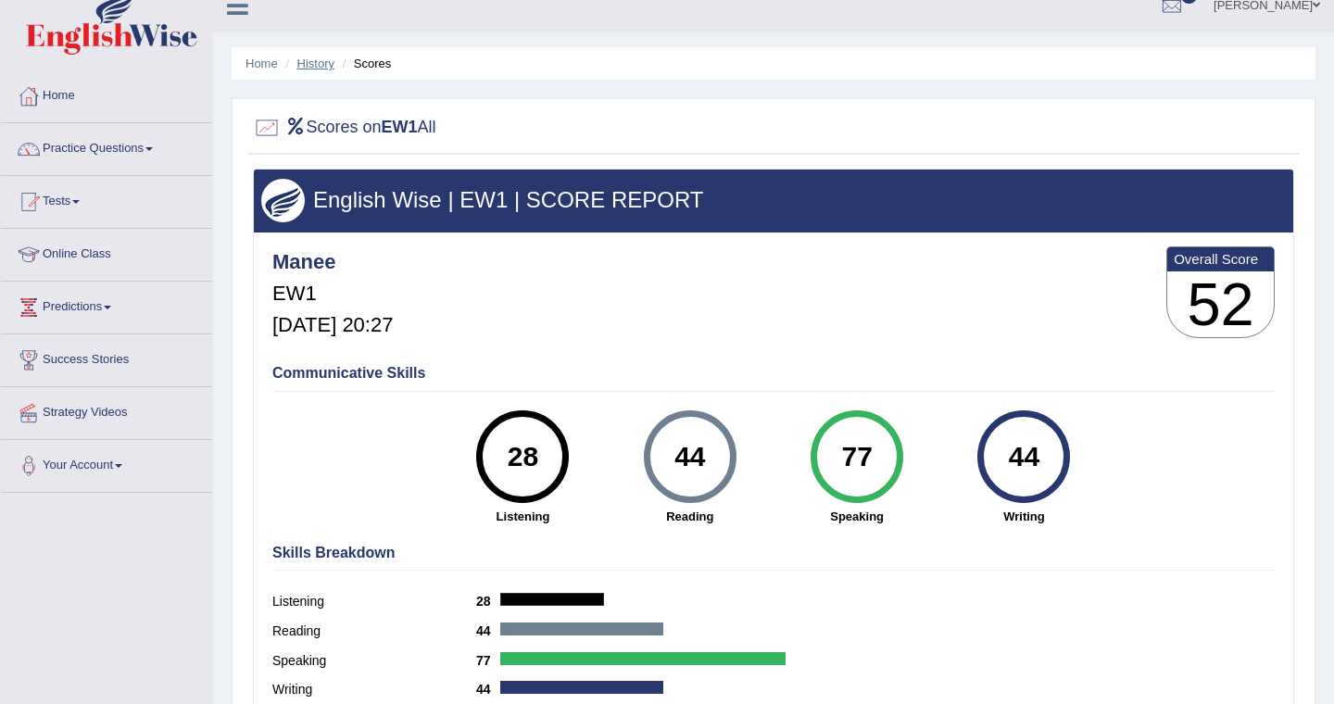
click at [317, 62] on link "History" at bounding box center [315, 64] width 37 height 14
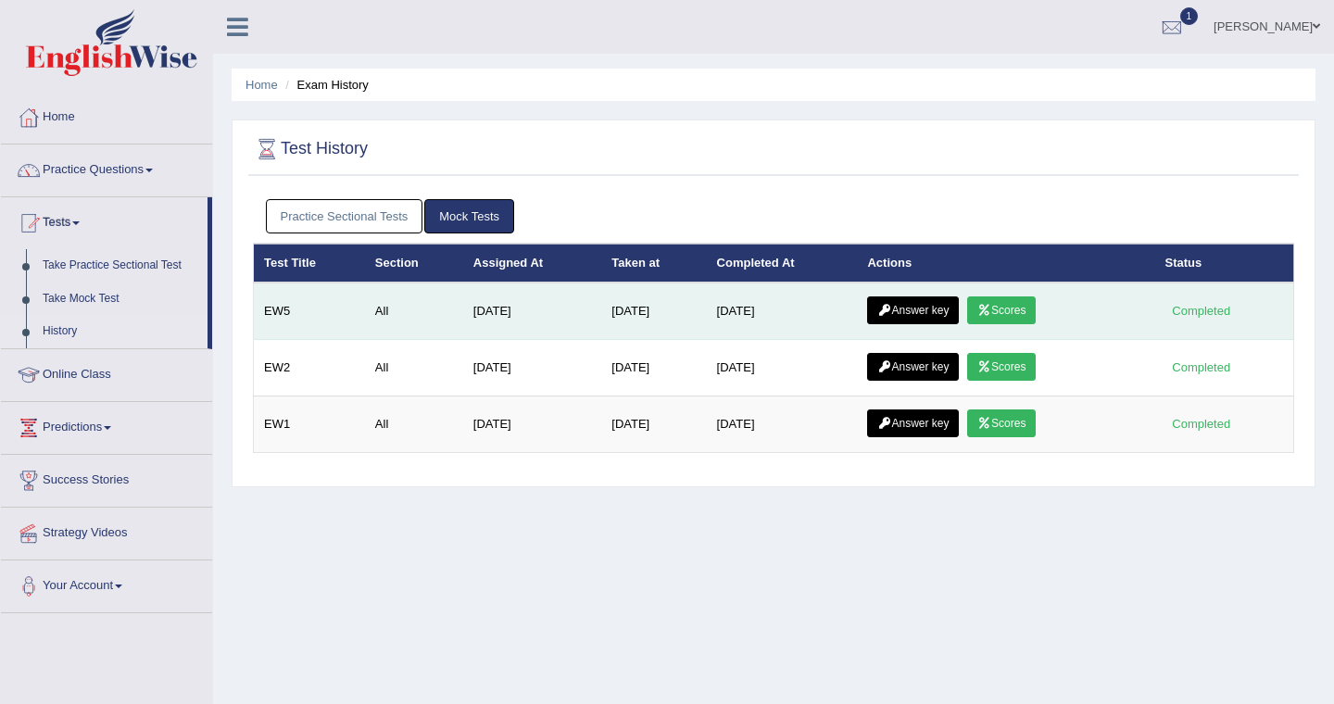
click at [1012, 314] on link "Scores" at bounding box center [1001, 311] width 69 height 28
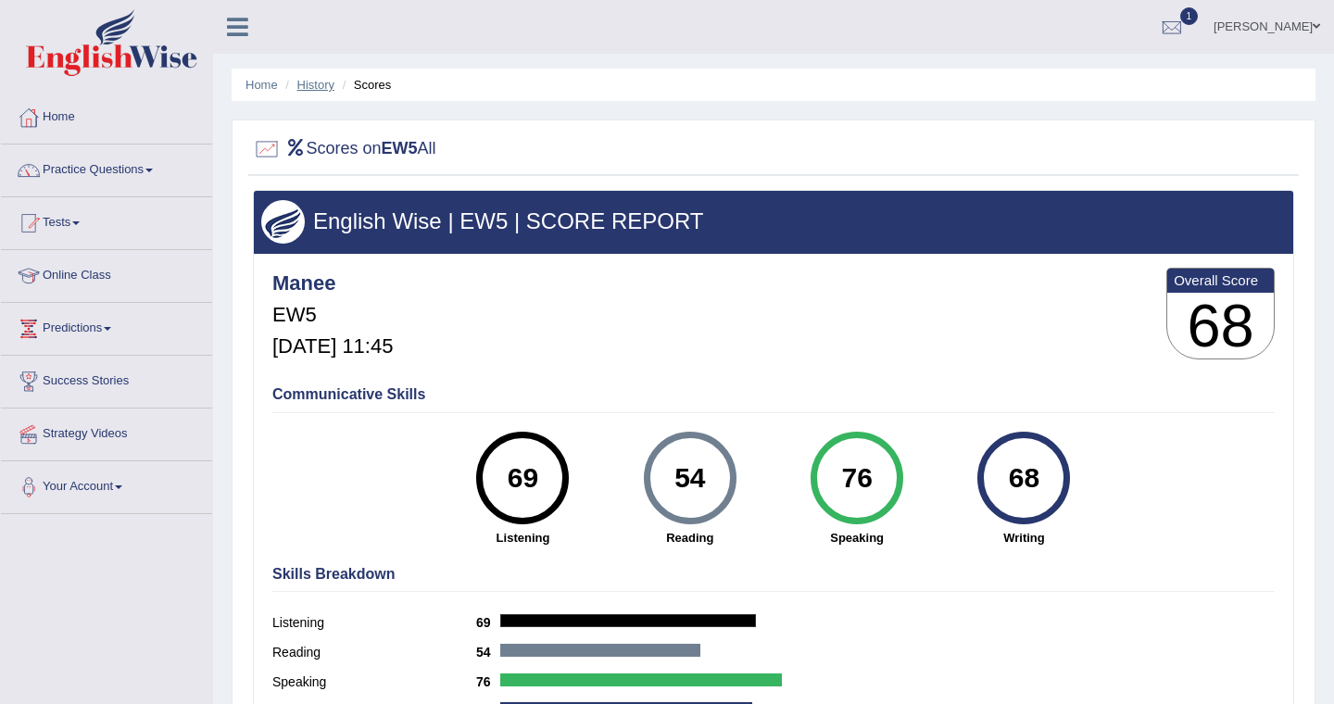
click at [322, 85] on link "History" at bounding box center [315, 85] width 37 height 14
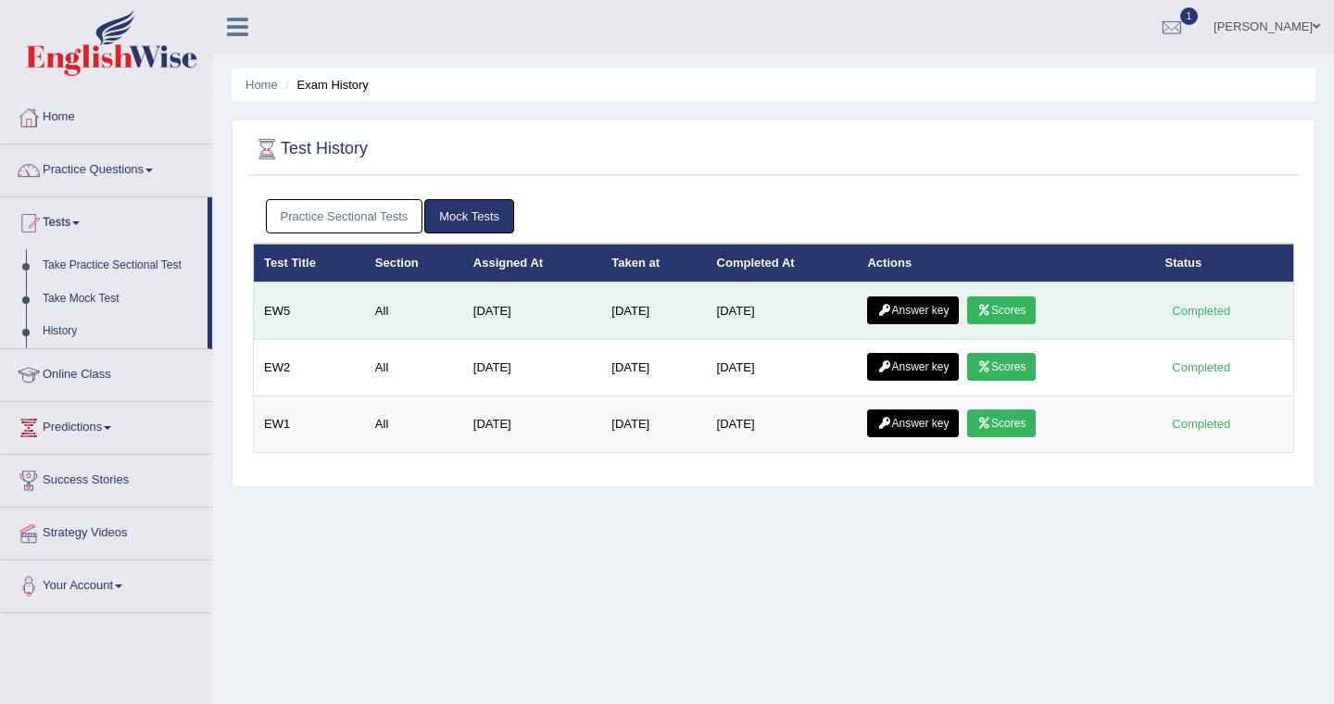
click at [939, 311] on link "Answer key" at bounding box center [913, 311] width 92 height 28
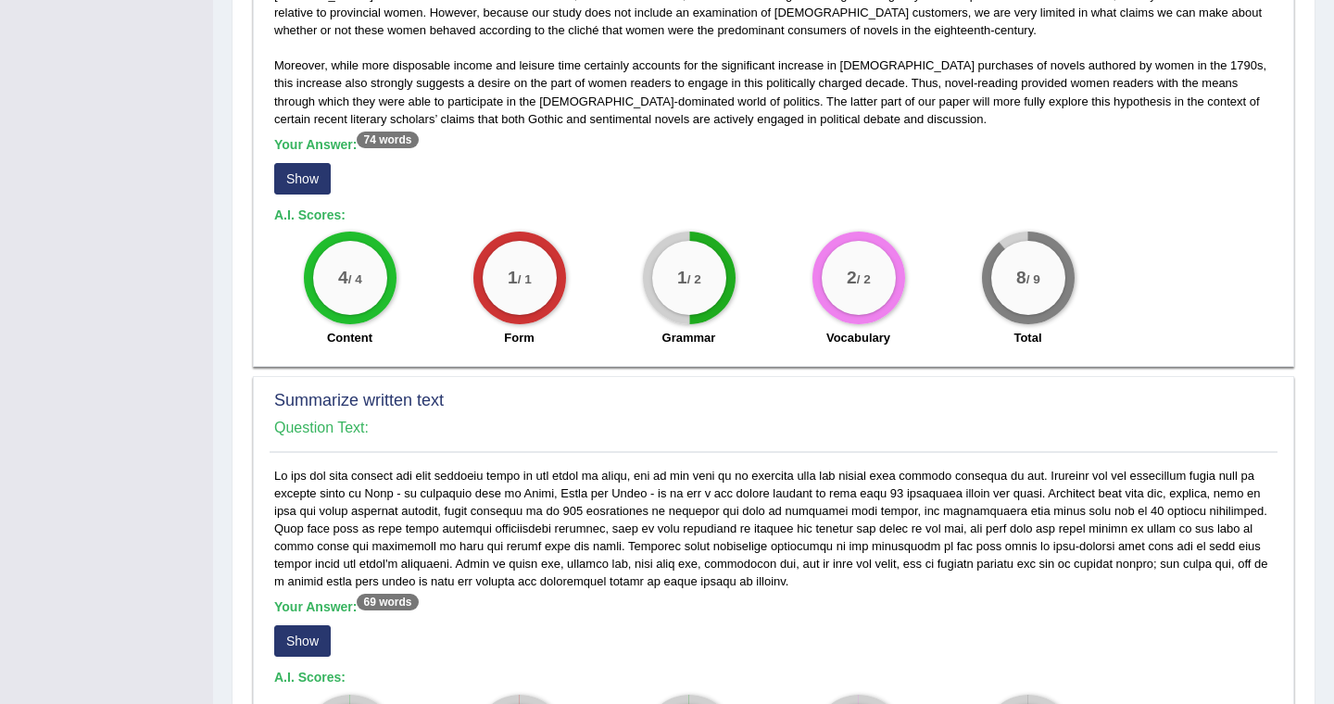
scroll to position [572, 0]
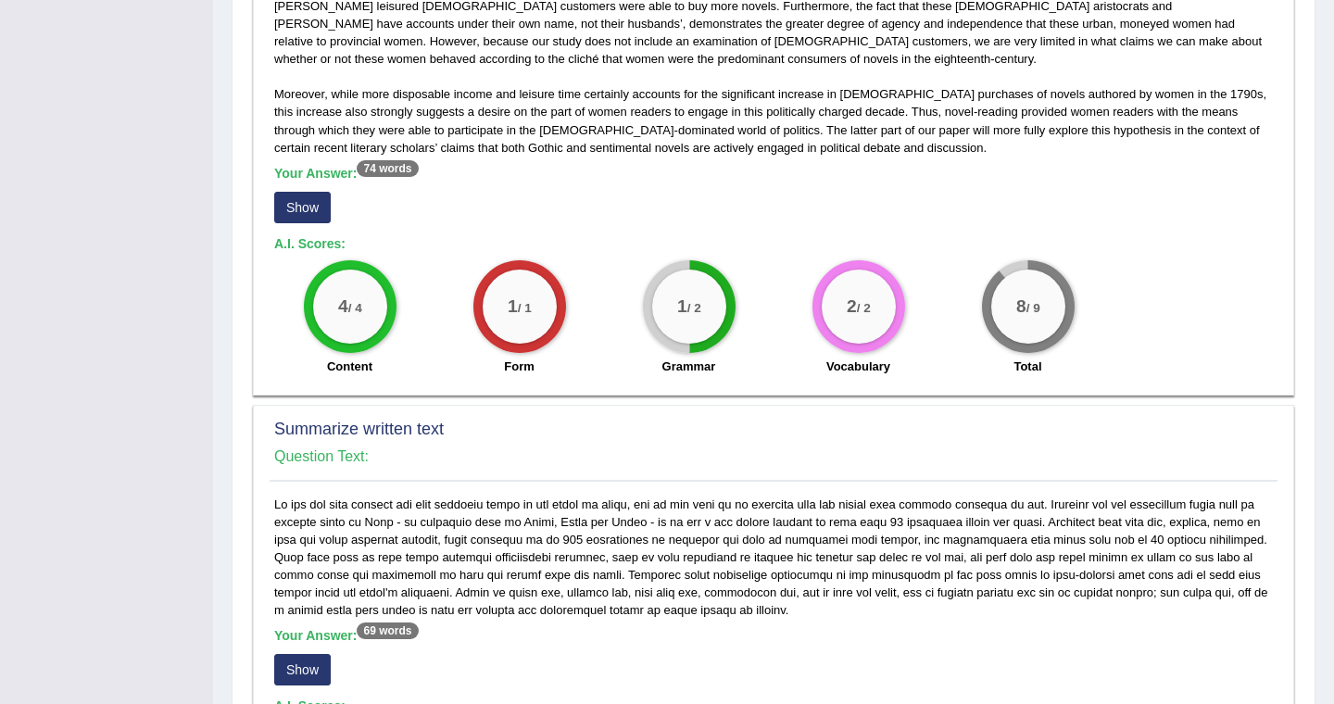
click at [311, 192] on button "Show" at bounding box center [302, 208] width 57 height 32
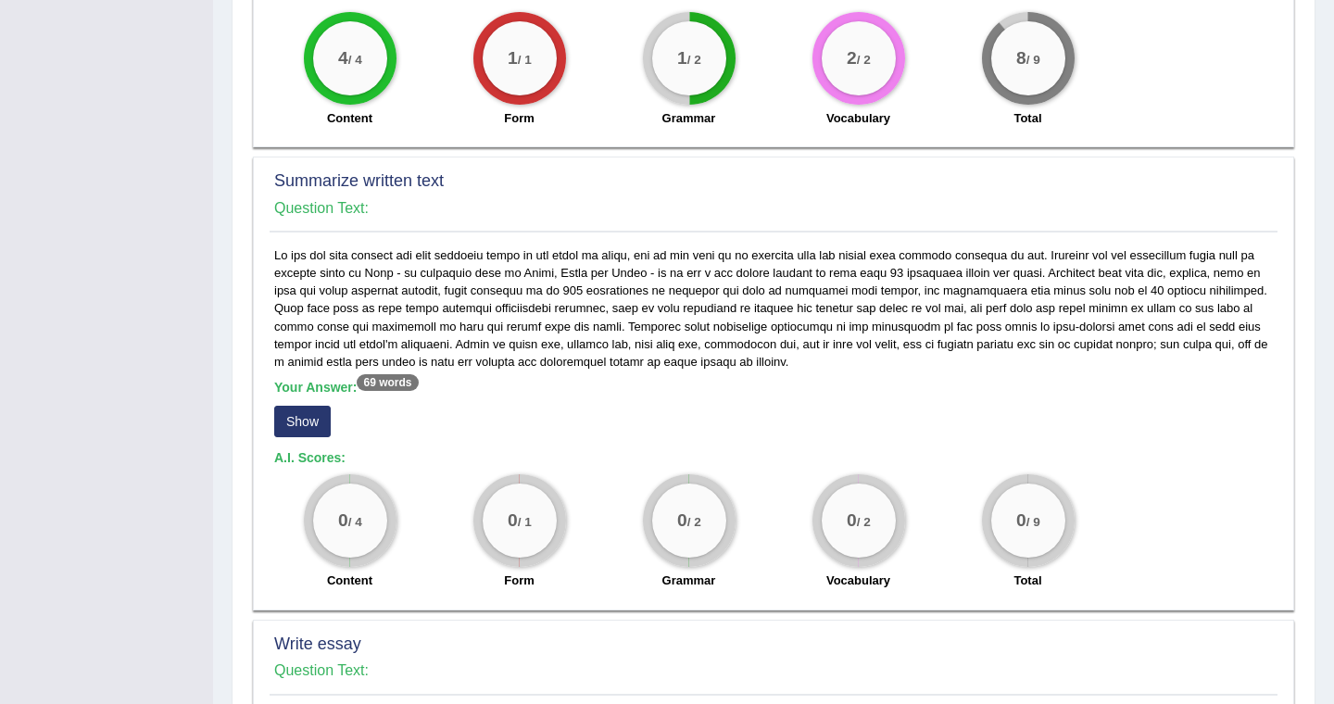
scroll to position [863, 0]
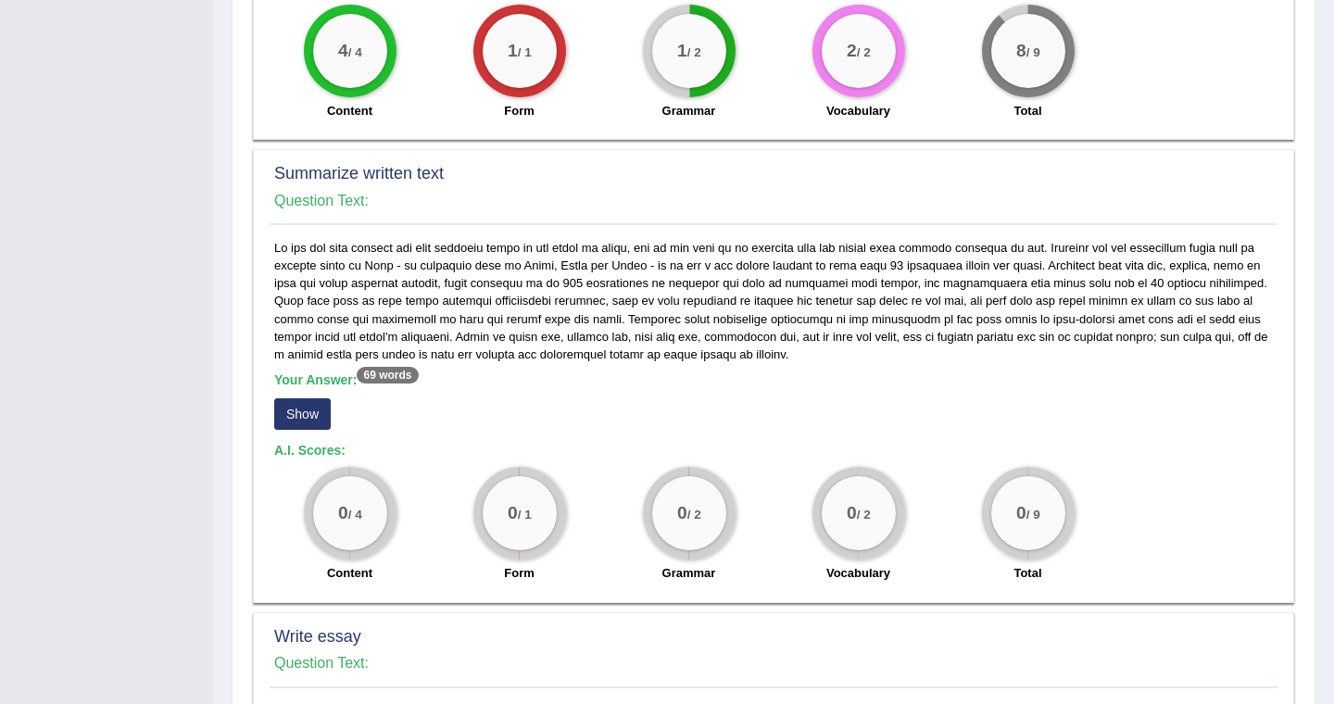
click at [303, 398] on button "Show" at bounding box center [302, 414] width 57 height 32
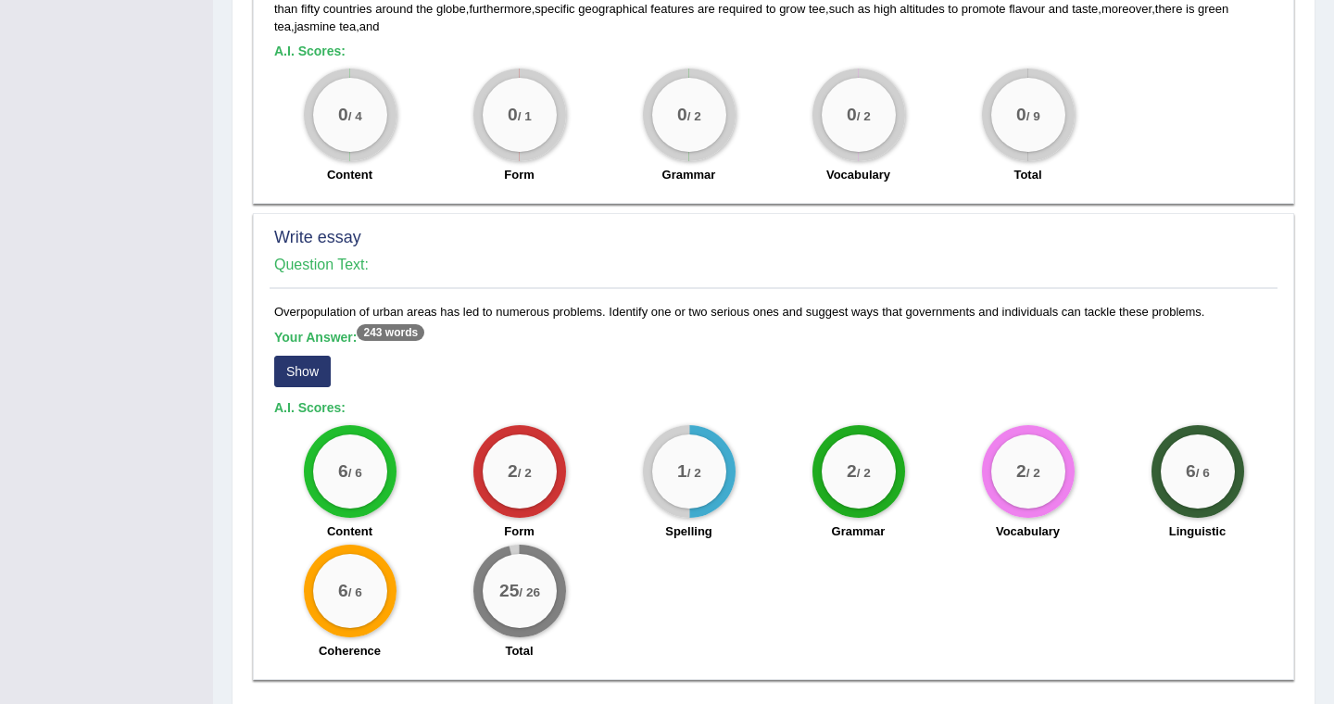
scroll to position [1306, 0]
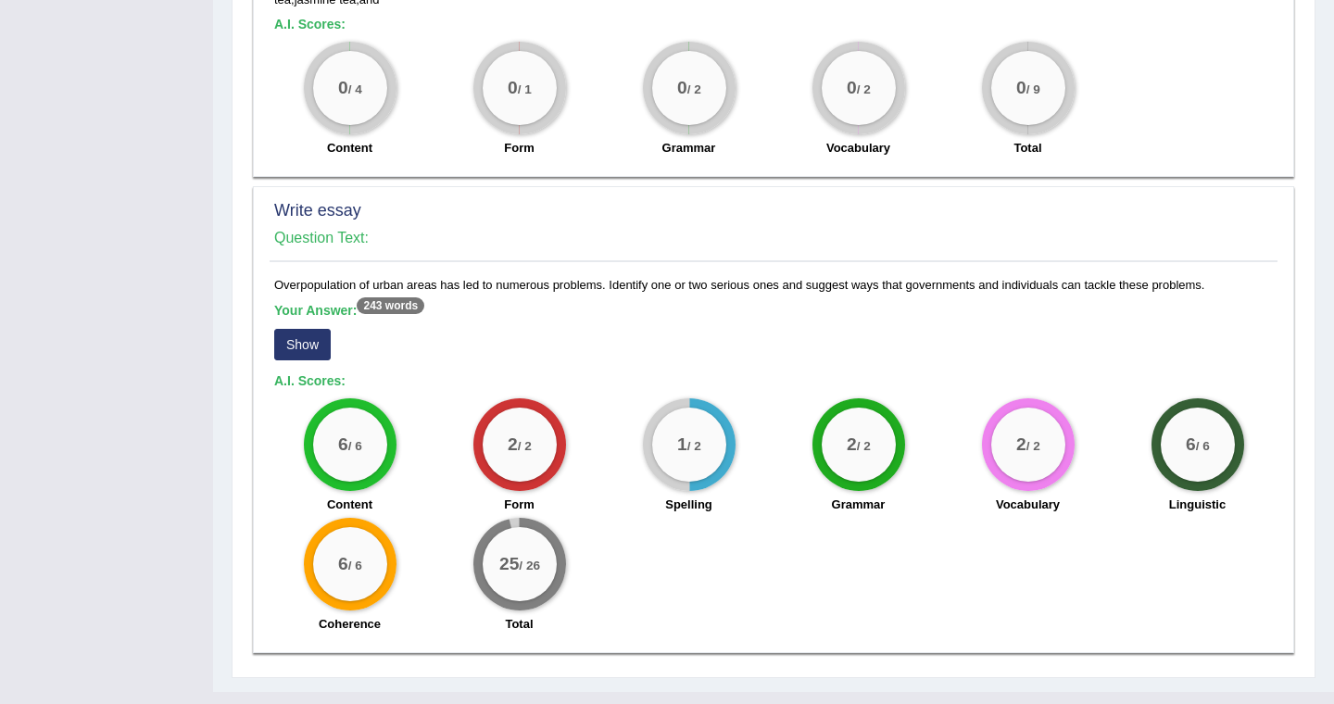
click at [323, 329] on button "Show" at bounding box center [302, 345] width 57 height 32
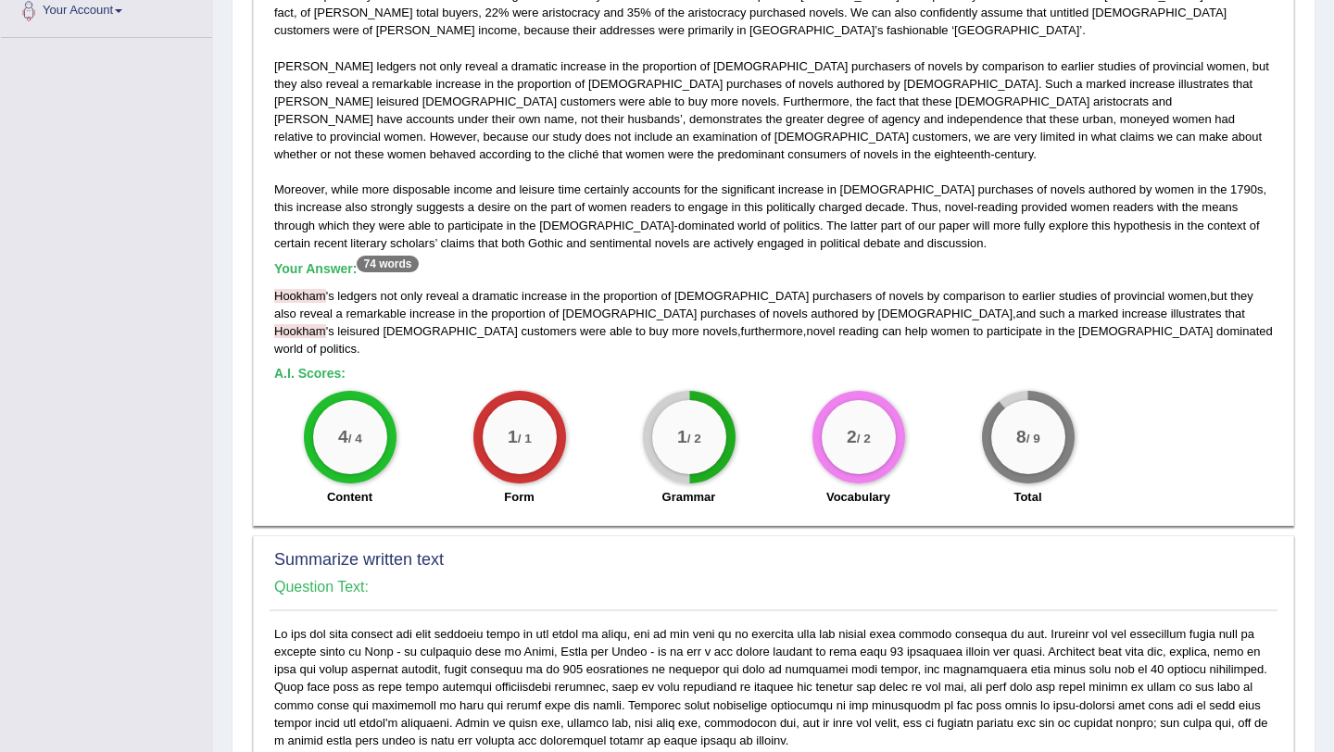
scroll to position [0, 0]
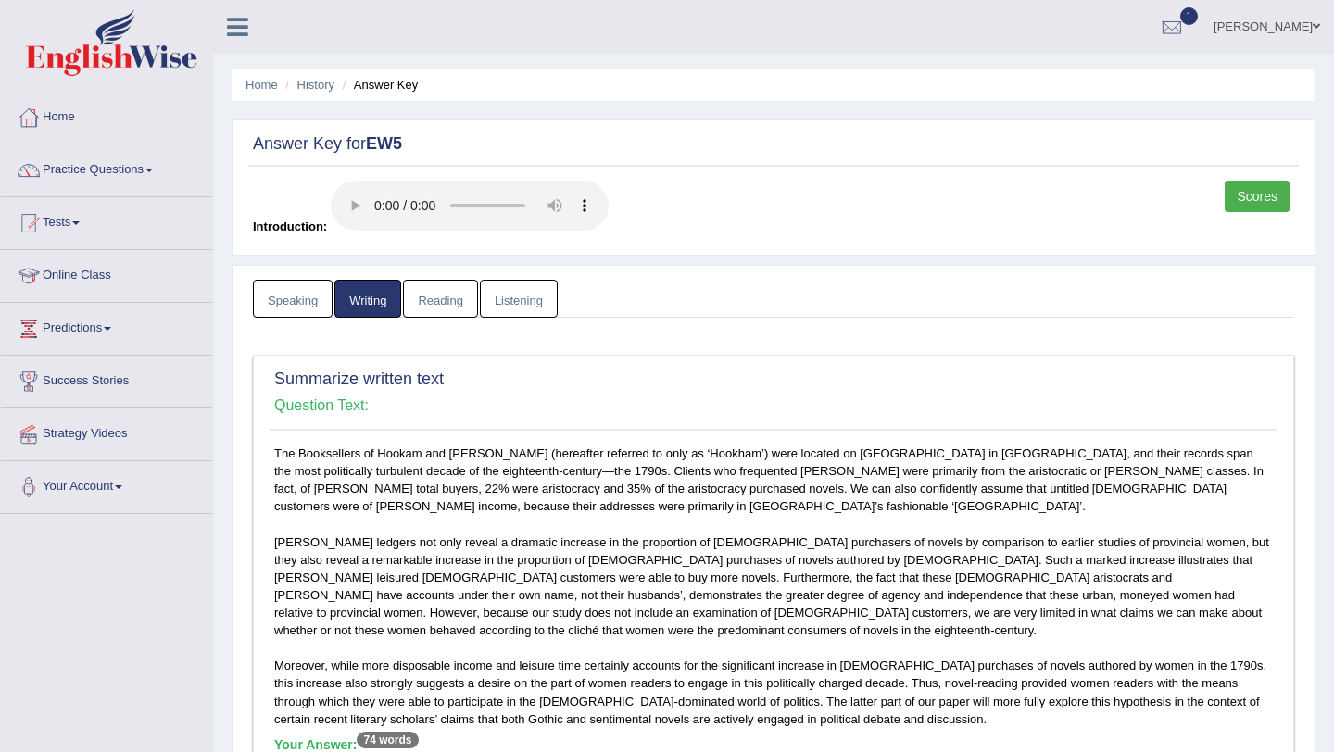
click at [449, 300] on link "Reading" at bounding box center [440, 299] width 74 height 38
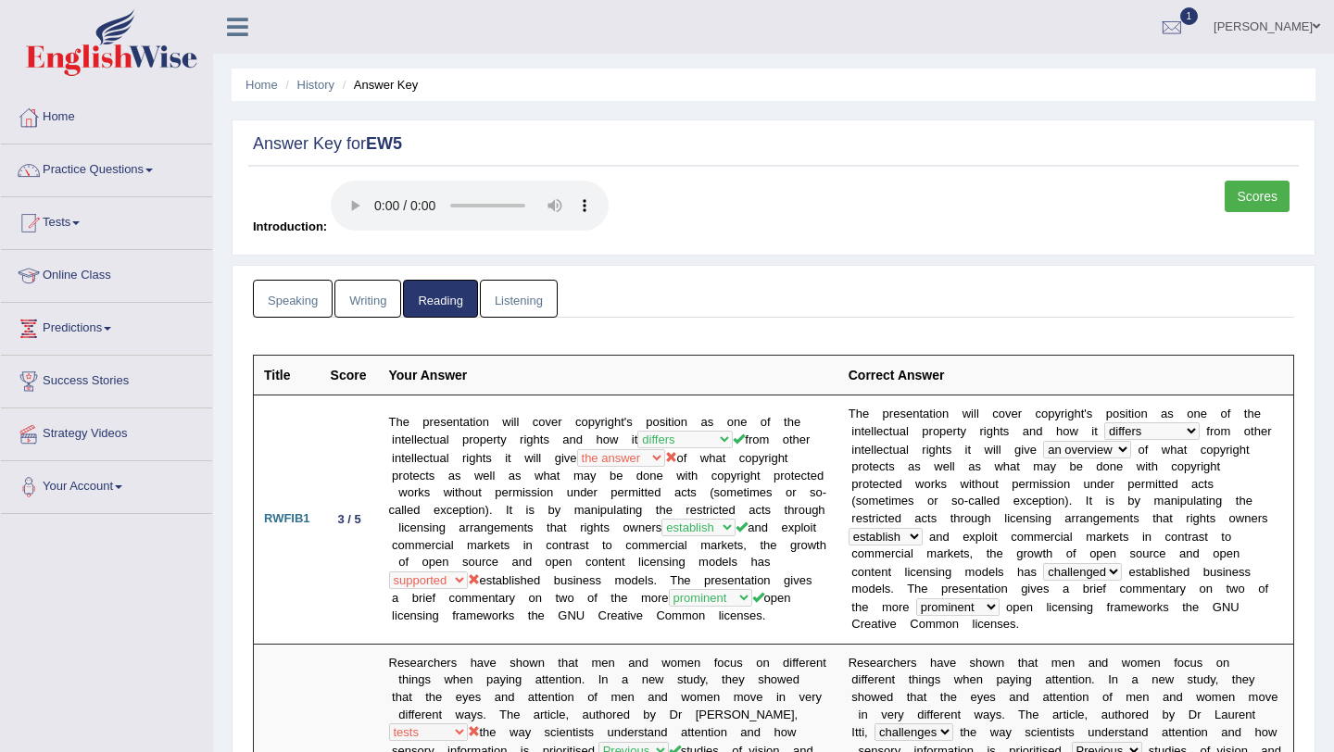
click at [512, 302] on link "Listening" at bounding box center [519, 299] width 78 height 38
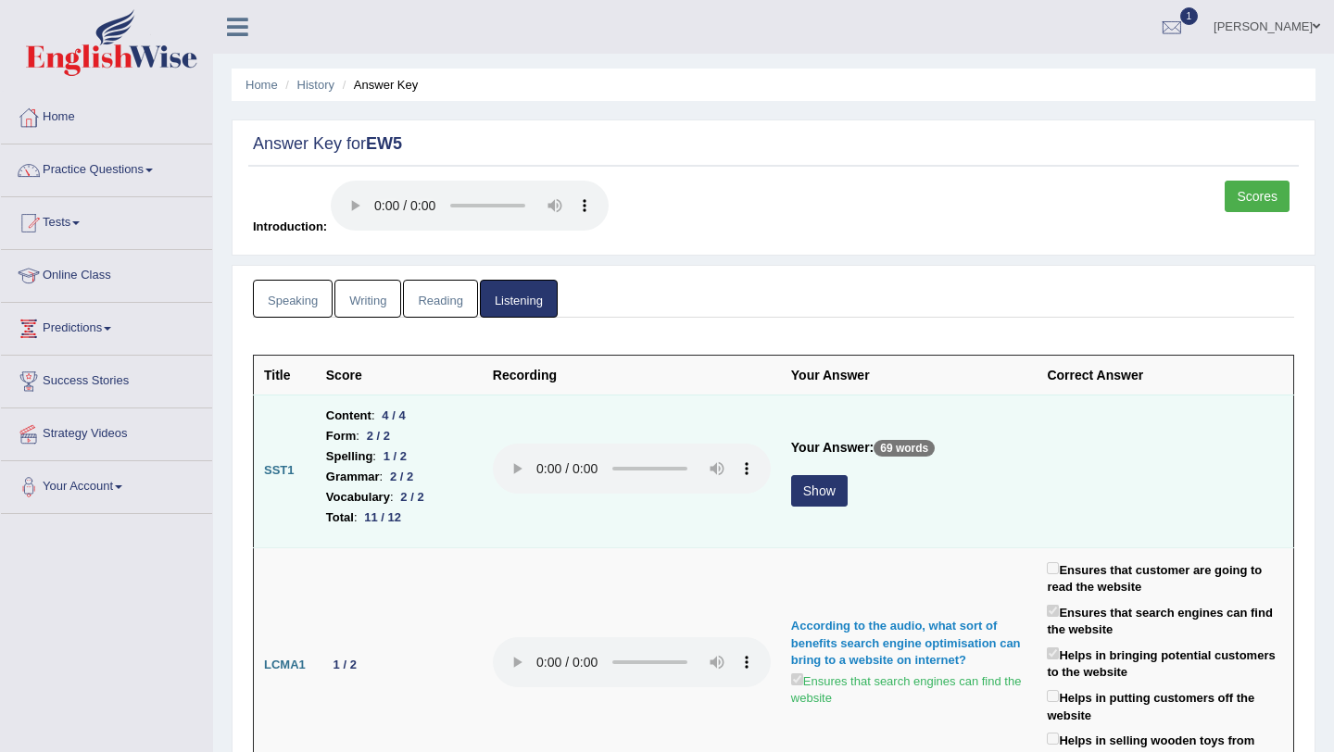
click at [820, 492] on button "Show" at bounding box center [819, 491] width 57 height 32
